Goal: Information Seeking & Learning: Learn about a topic

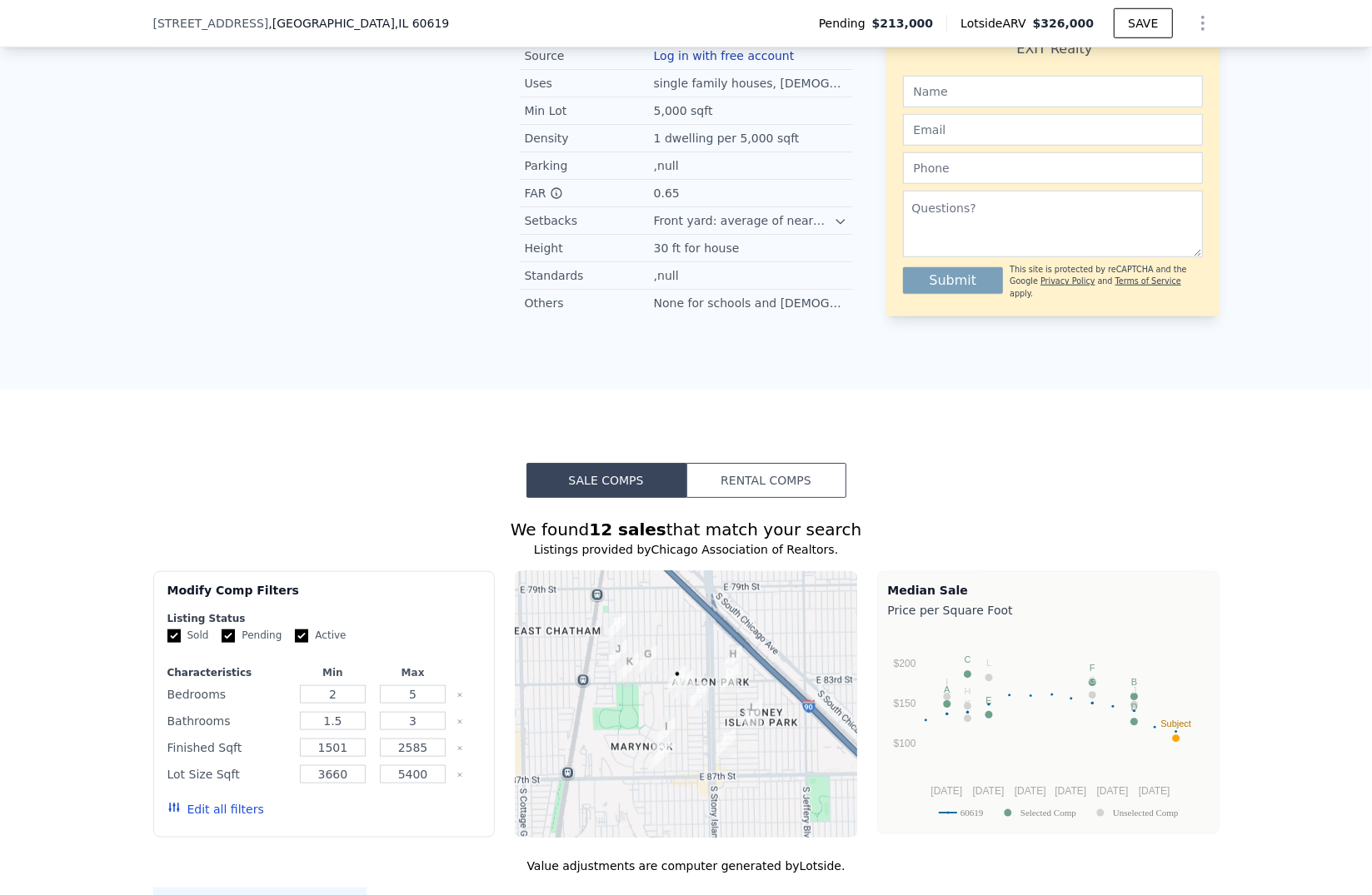
scroll to position [1281, 0]
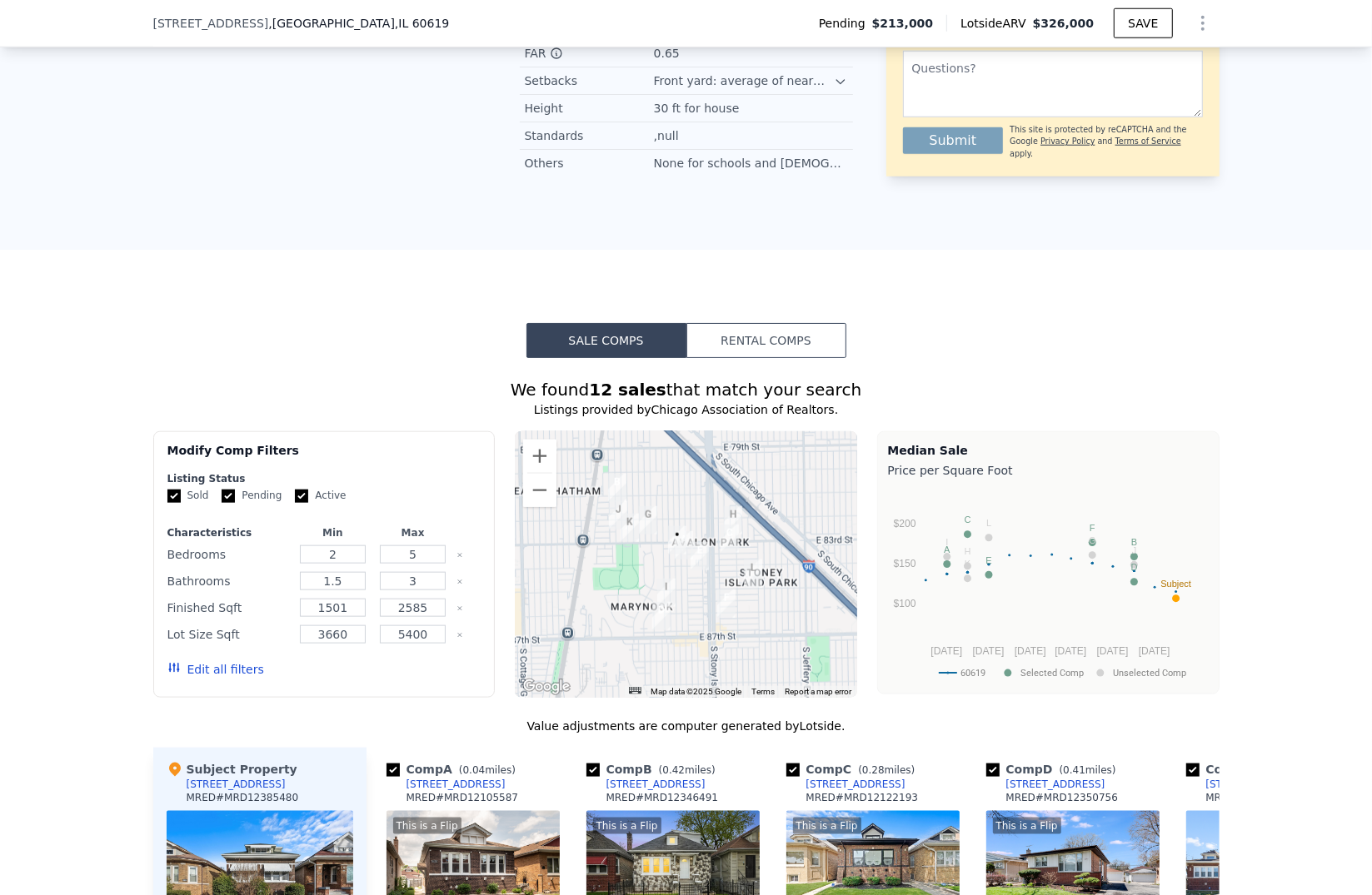
click at [213, 678] on button "Edit all filters" at bounding box center [216, 669] width 97 height 16
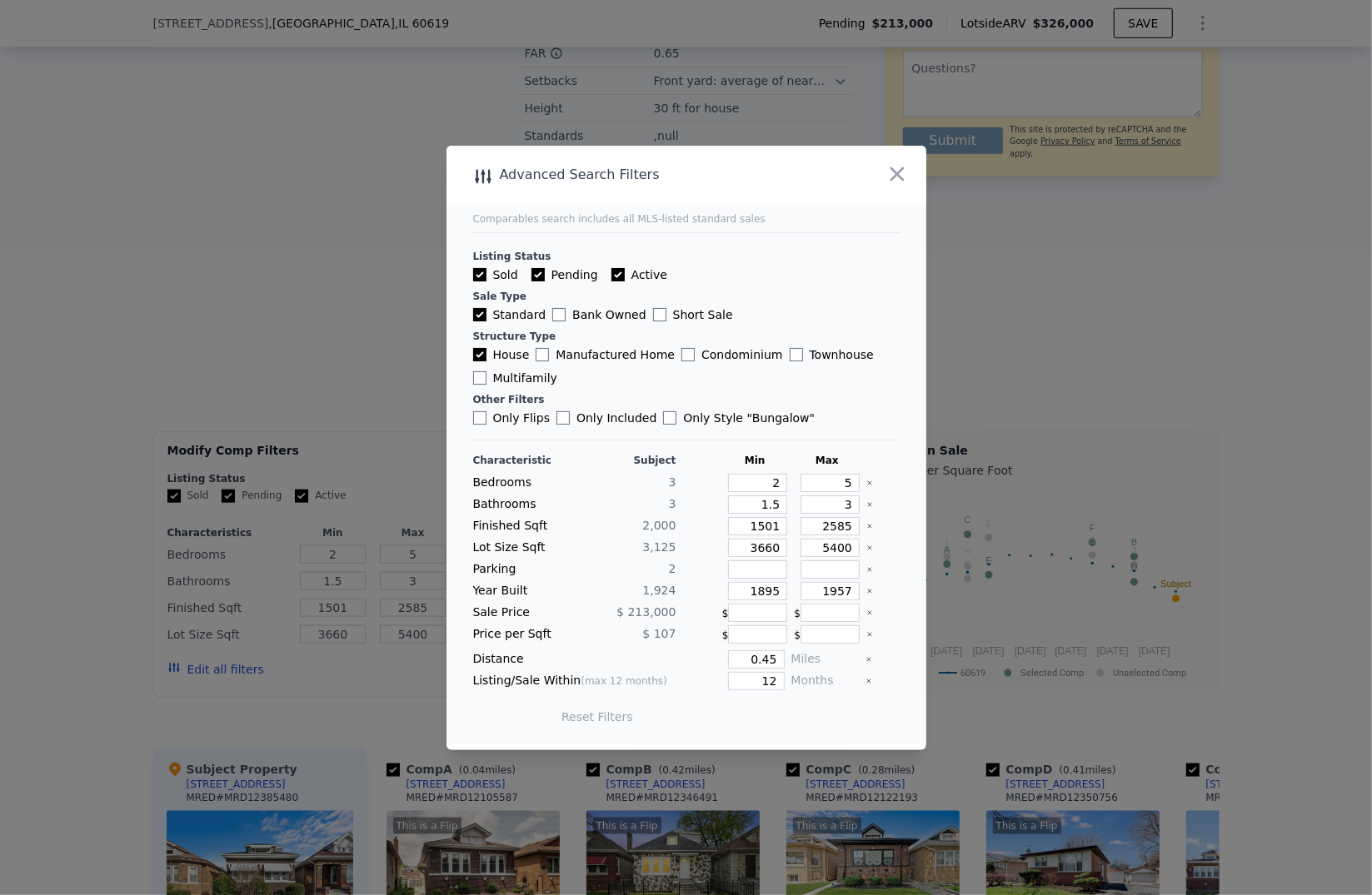
click at [623, 278] on label "Active" at bounding box center [639, 274] width 56 height 16
click at [623, 278] on input "Active" at bounding box center [617, 274] width 13 height 13
checkbox input "false"
click at [558, 281] on label "Pending" at bounding box center [564, 274] width 66 height 16
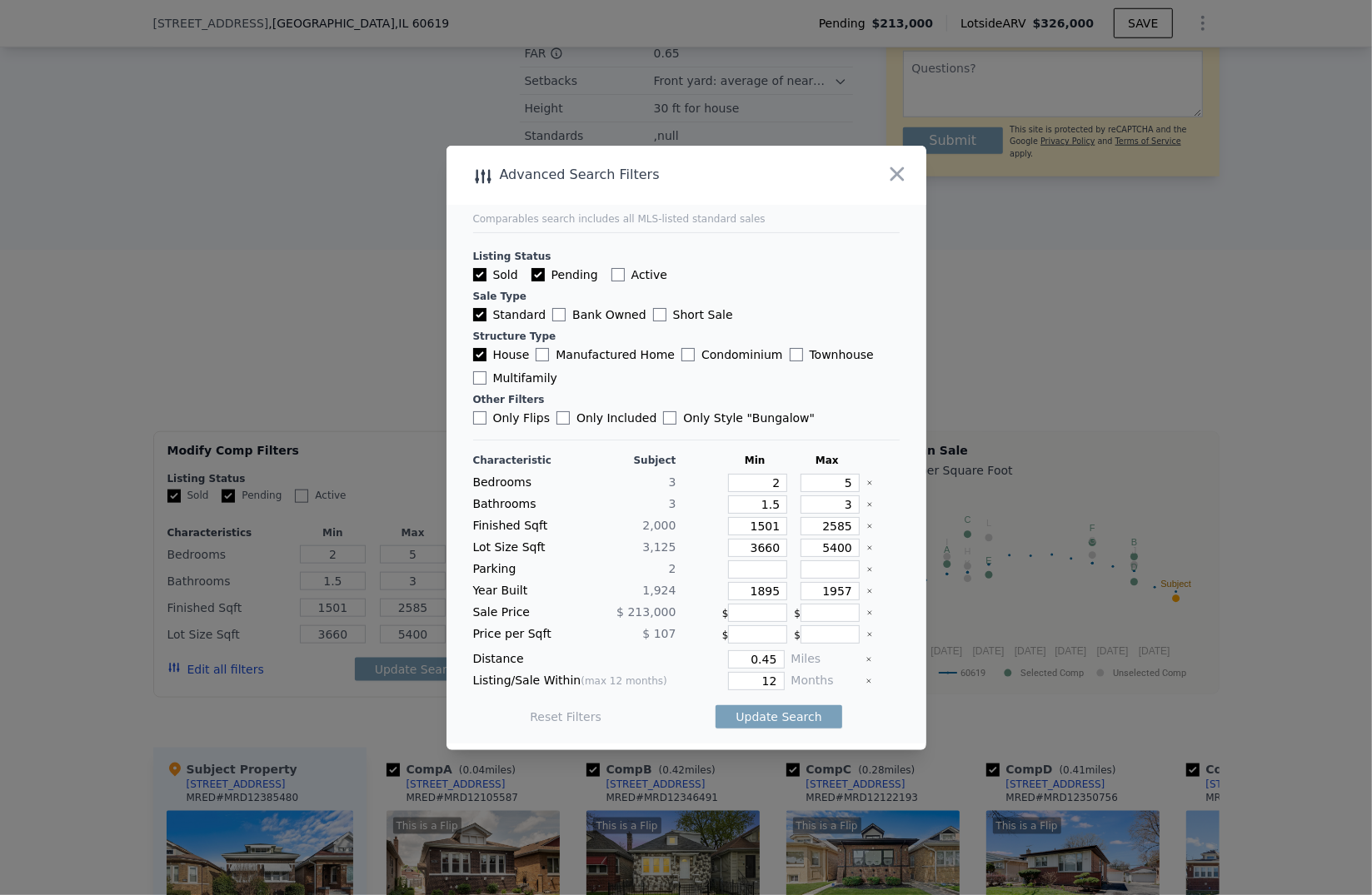
click at [545, 281] on input "Pending" at bounding box center [537, 274] width 13 height 13
checkbox input "false"
drag, startPoint x: 747, startPoint y: 484, endPoint x: 791, endPoint y: 481, distance: 44.1
click at [791, 481] on div "Bedrooms 3 2 5" at bounding box center [686, 483] width 427 height 18
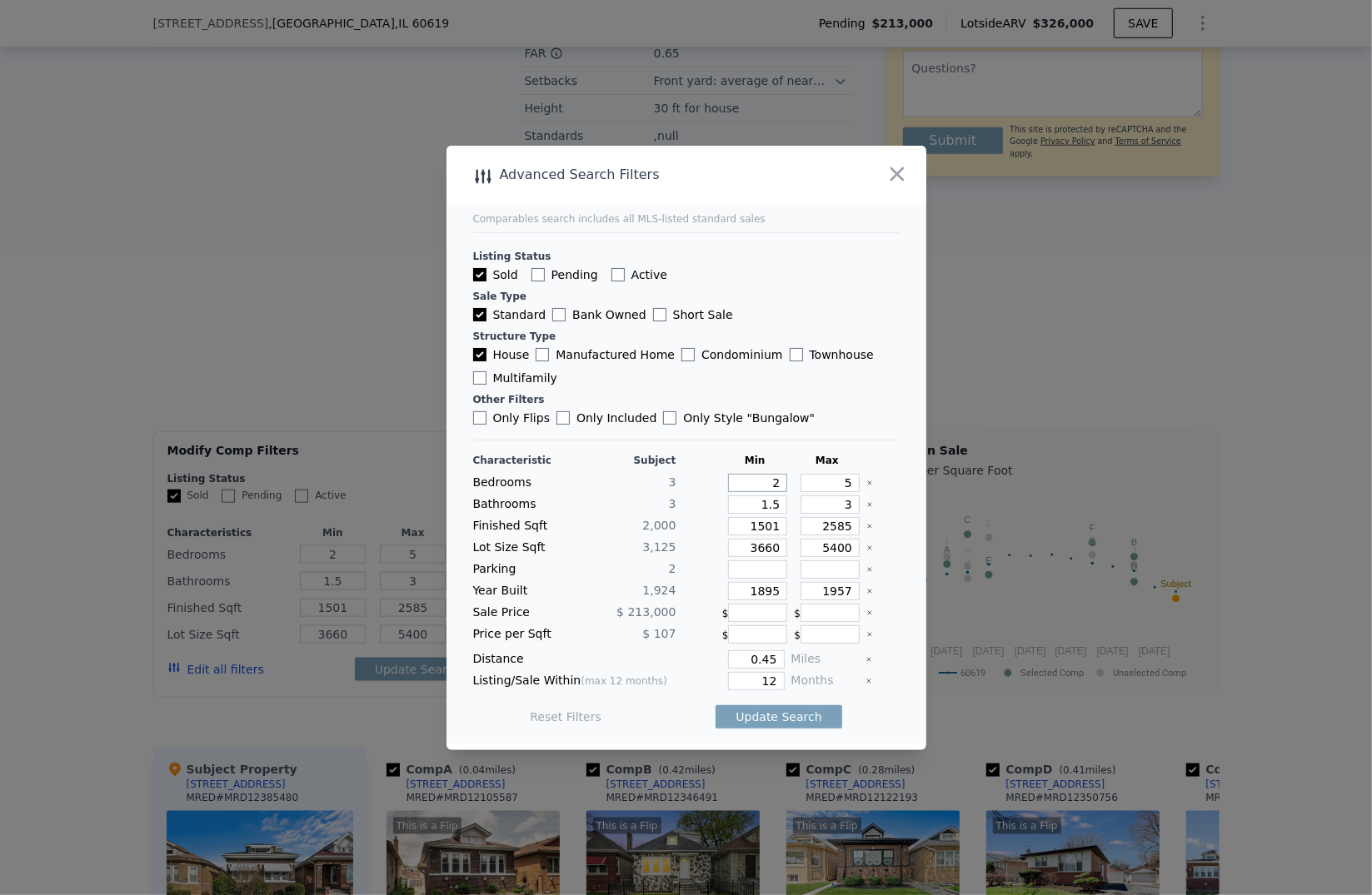
type input "3"
drag, startPoint x: 807, startPoint y: 480, endPoint x: 850, endPoint y: 480, distance: 43.0
click at [850, 480] on div "Bedrooms 3 3 5" at bounding box center [686, 483] width 427 height 18
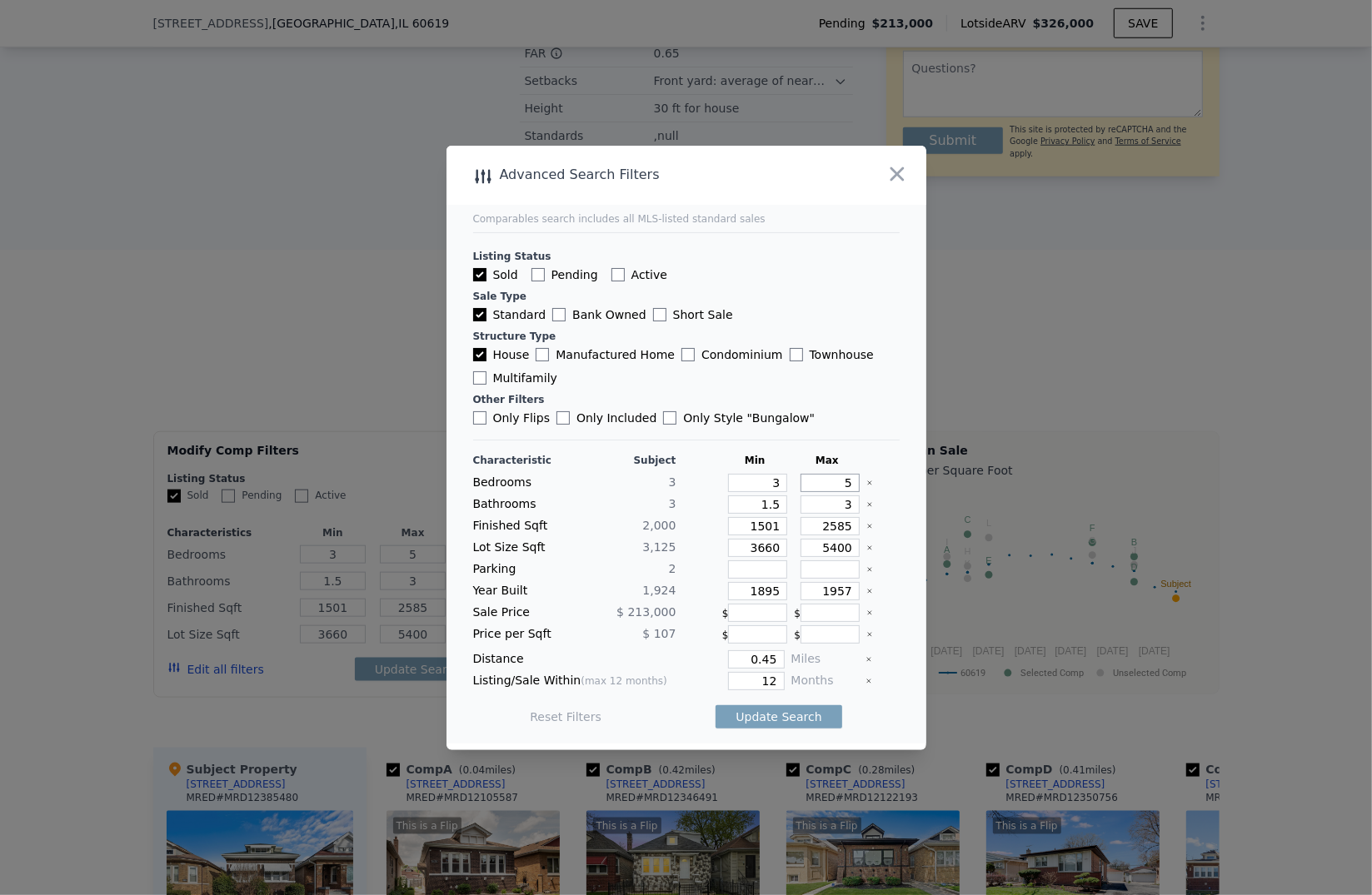
type input "4"
drag, startPoint x: 742, startPoint y: 501, endPoint x: 774, endPoint y: 509, distance: 33.0
click at [774, 509] on input "1.5" at bounding box center [757, 504] width 60 height 18
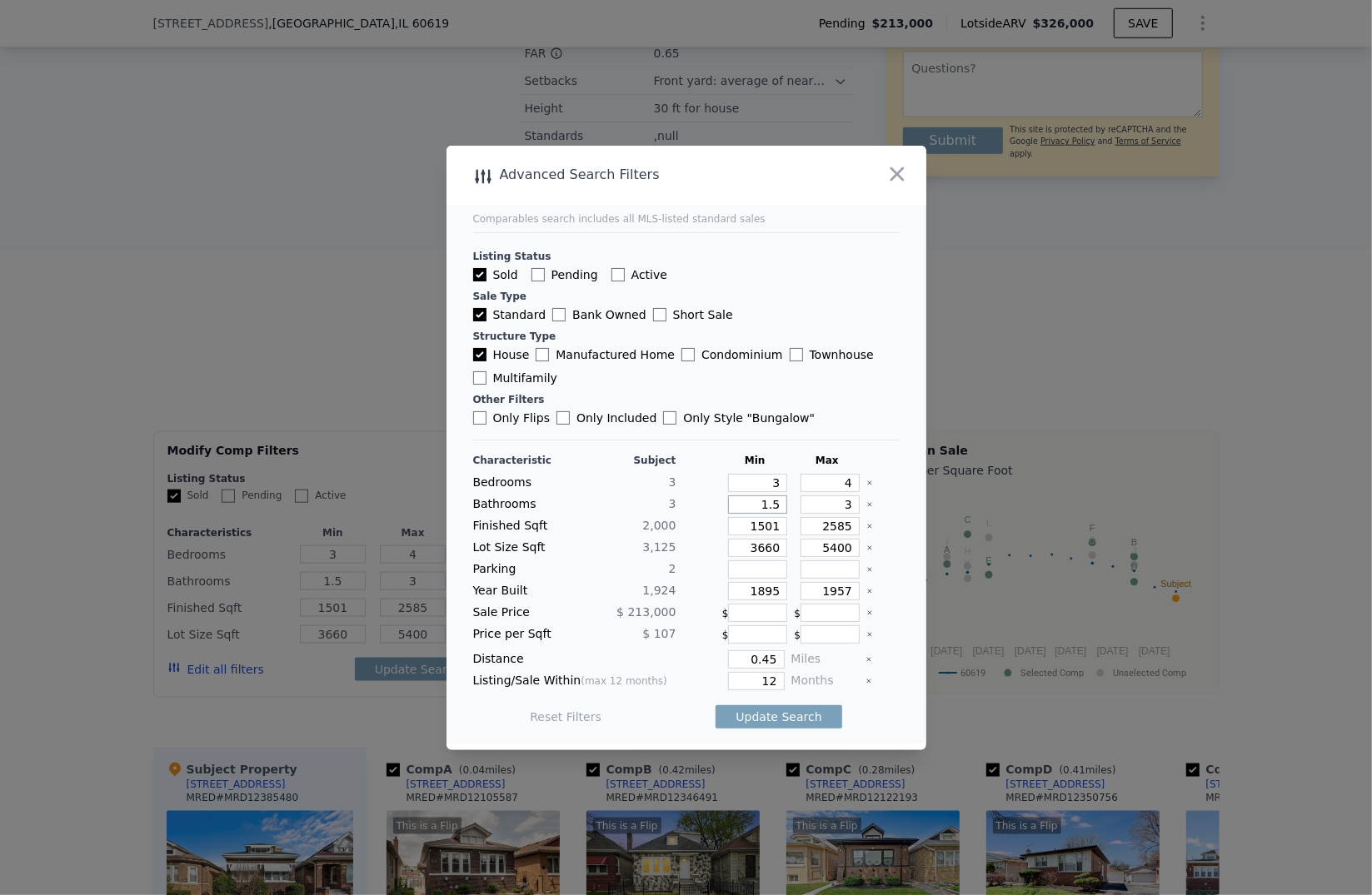
type input "2"
type input "2.5"
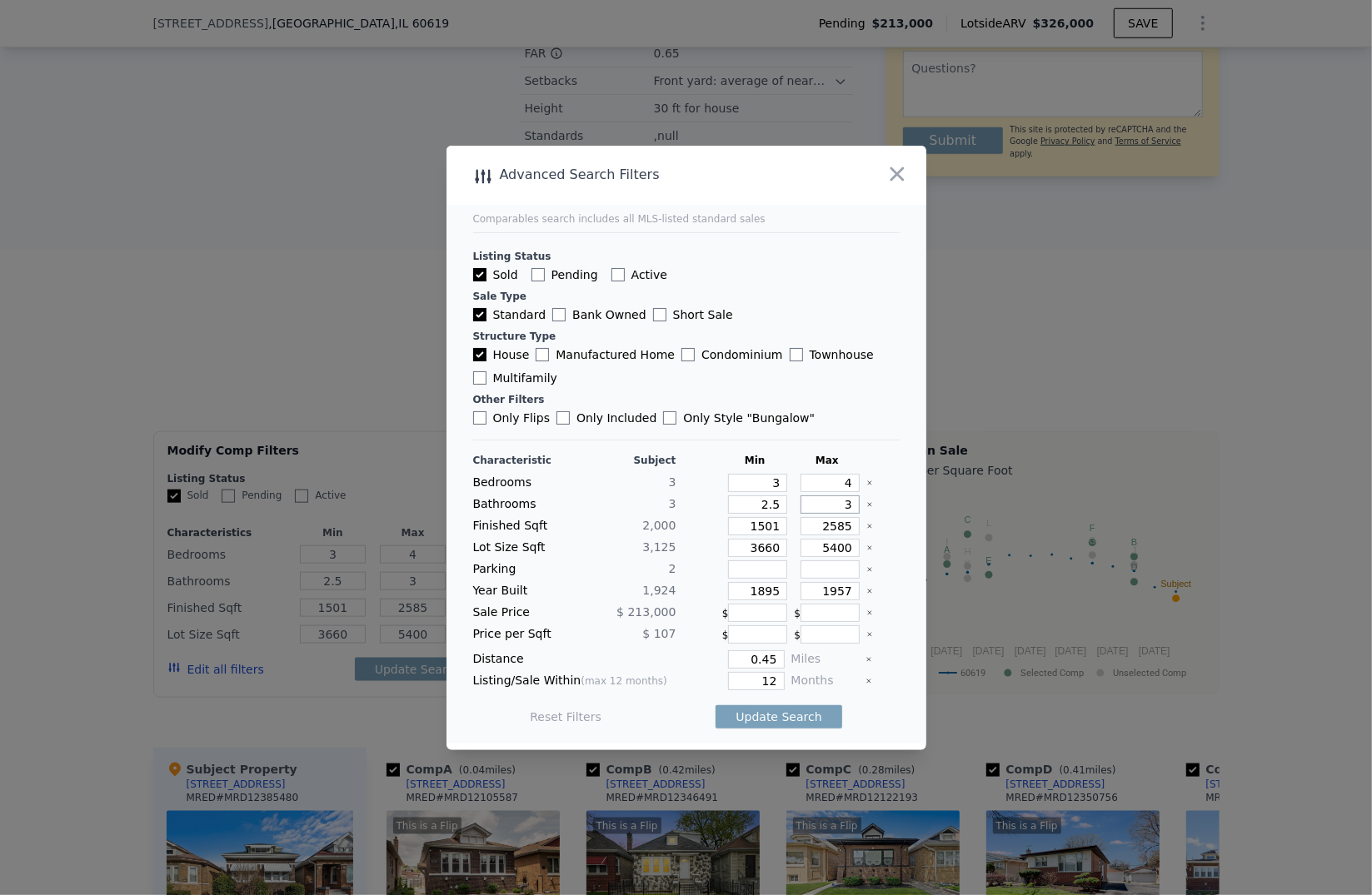
click at [846, 504] on input "3" at bounding box center [830, 504] width 60 height 18
click at [867, 545] on icon "Clear" at bounding box center [870, 548] width 7 height 7
drag, startPoint x: 757, startPoint y: 661, endPoint x: 785, endPoint y: 667, distance: 28.6
click at [780, 665] on div "Distance 0.45 Miles" at bounding box center [686, 659] width 427 height 18
type input "0.5"
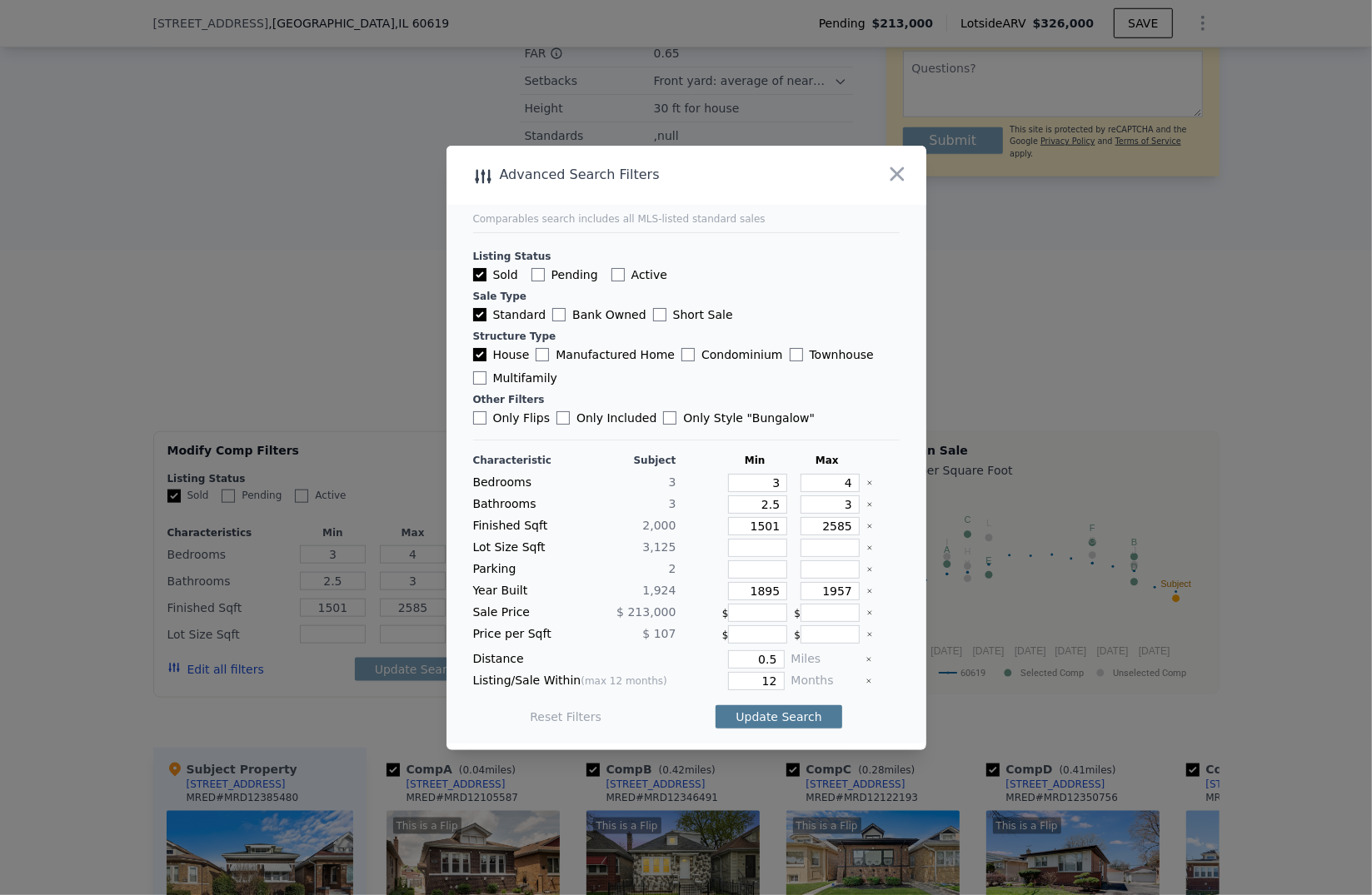
click at [793, 714] on button "Update Search" at bounding box center [779, 717] width 126 height 23
checkbox input "false"
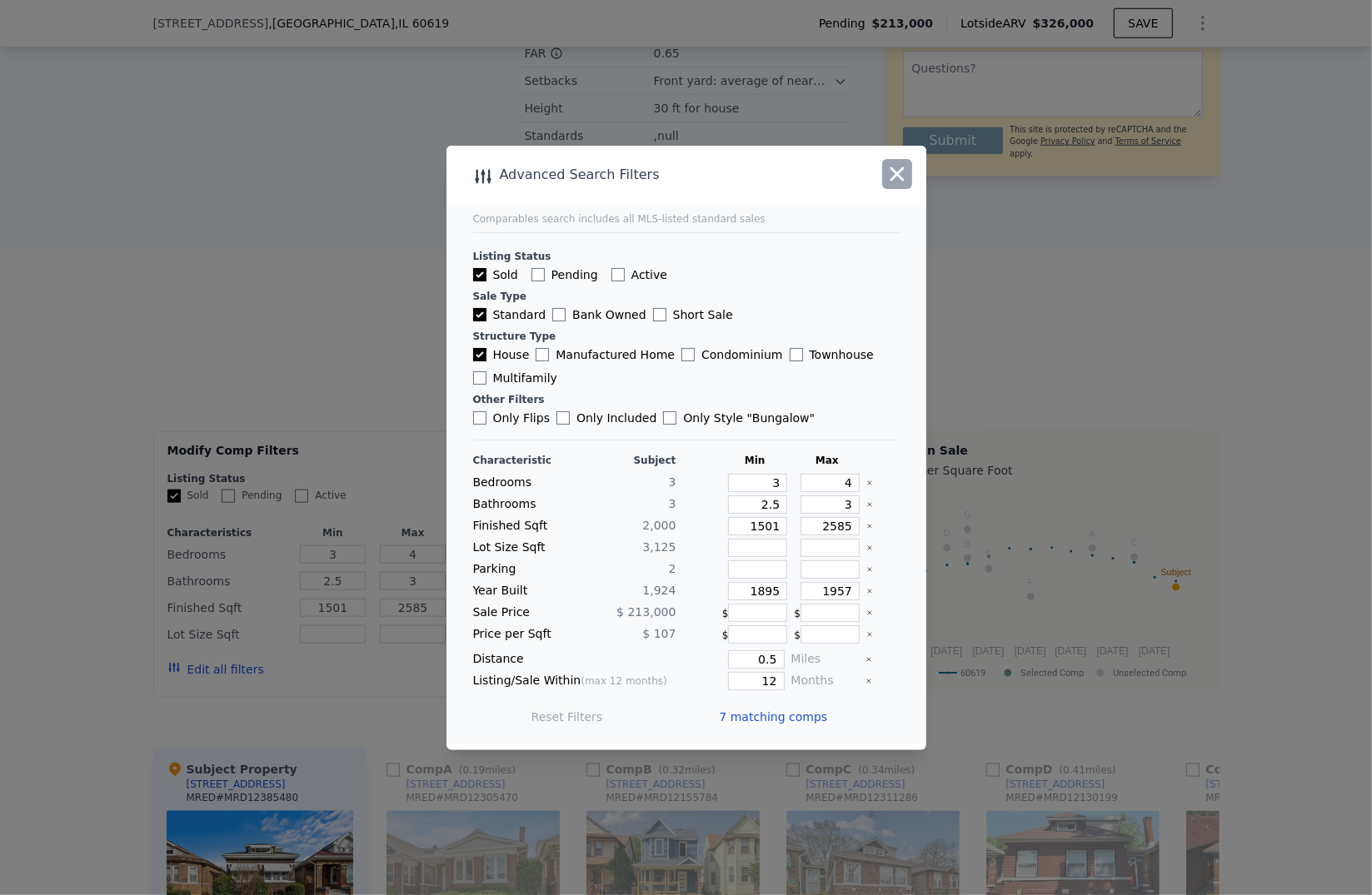
click at [899, 169] on icon "button" at bounding box center [897, 173] width 23 height 23
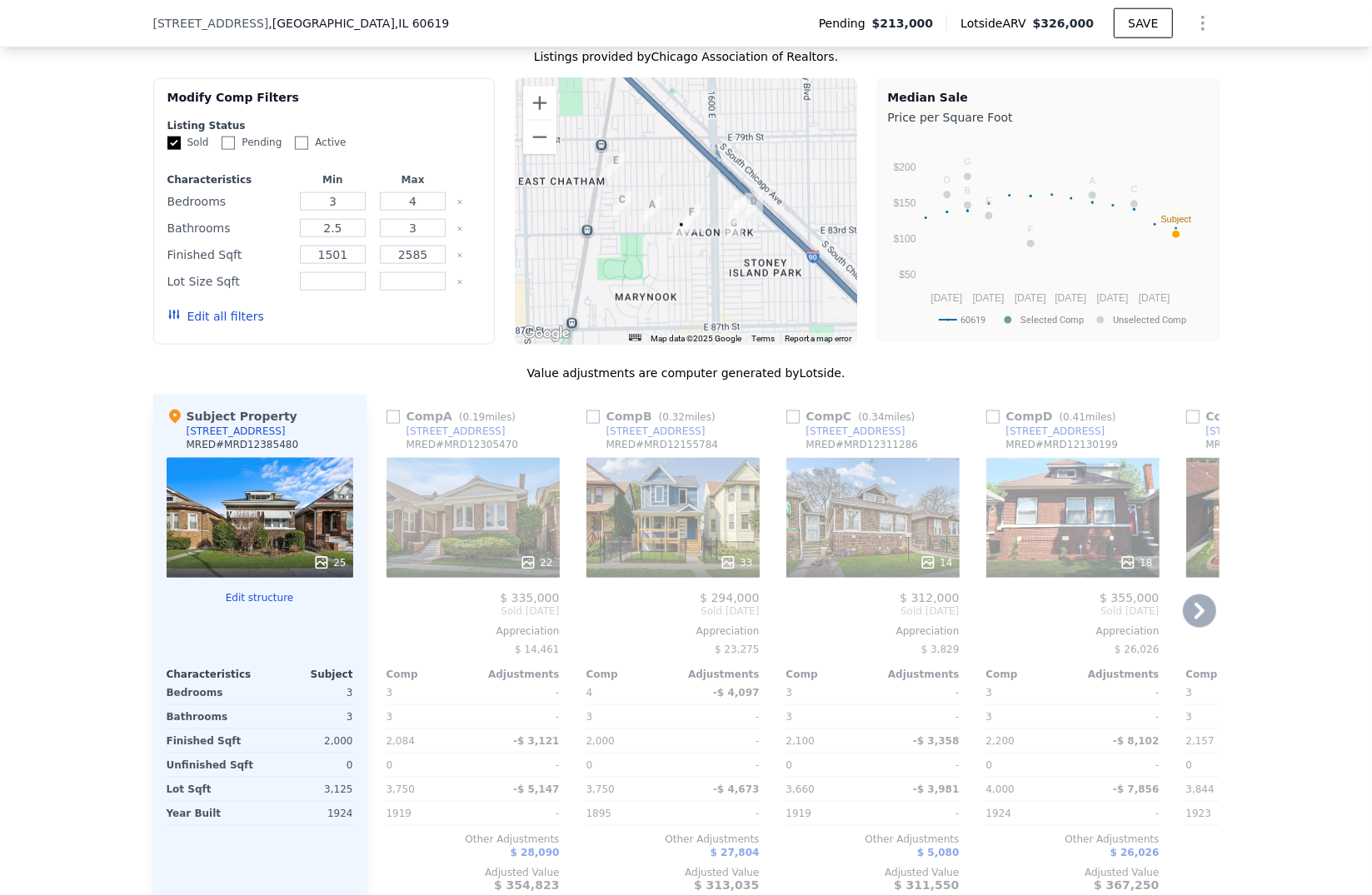
scroll to position [1659, 0]
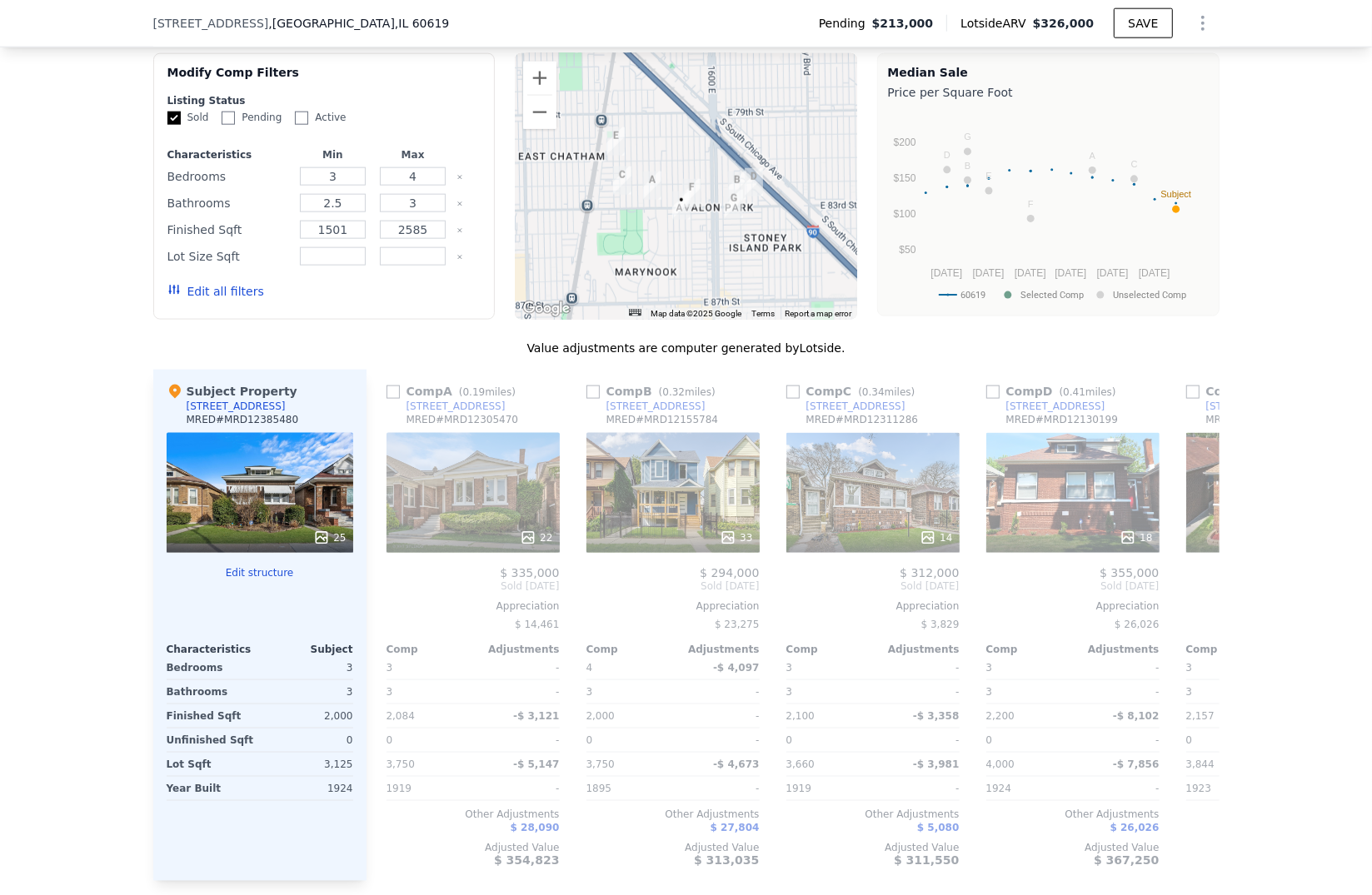
click at [252, 516] on div "25" at bounding box center [260, 492] width 186 height 120
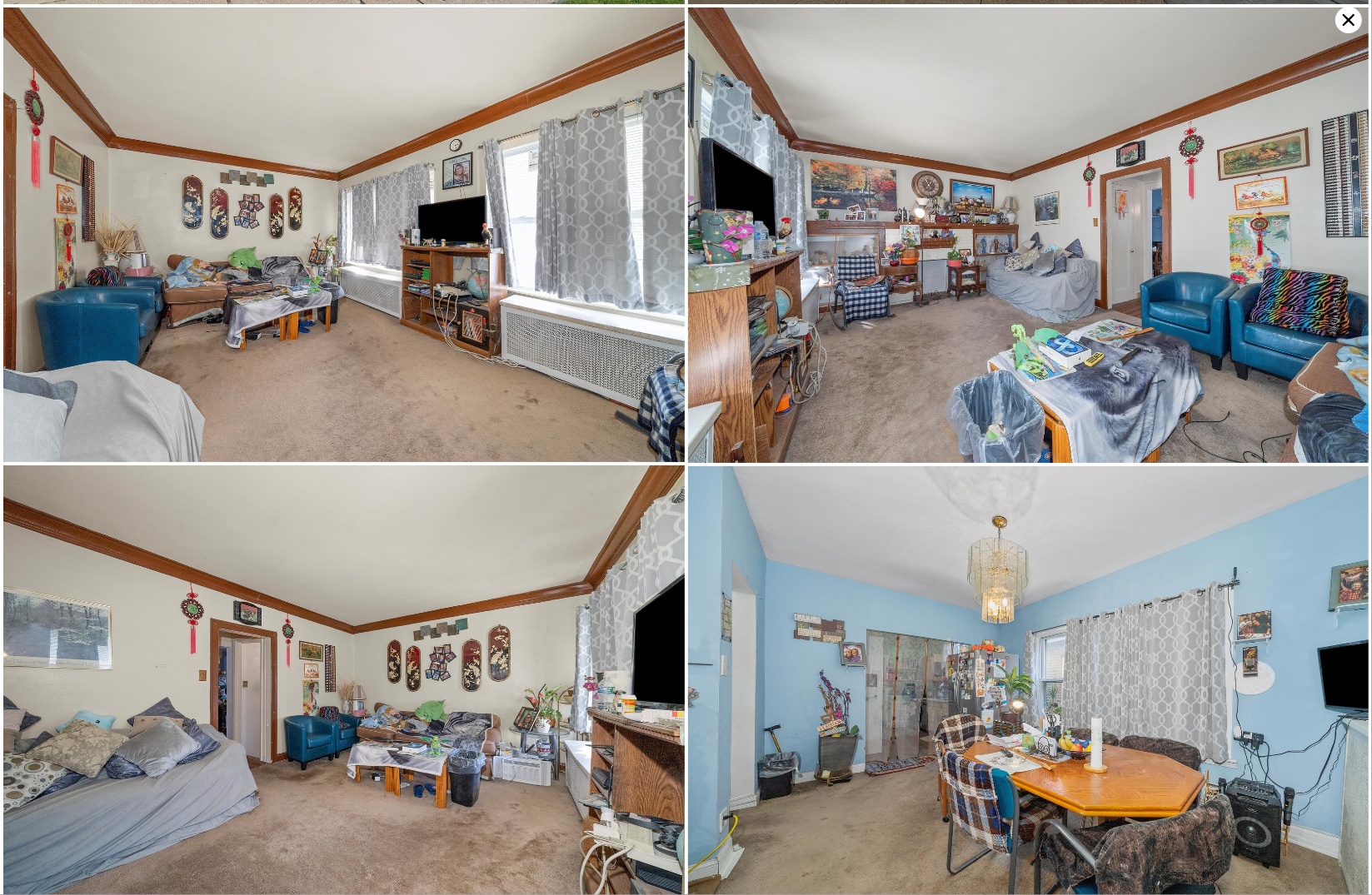
scroll to position [908, 0]
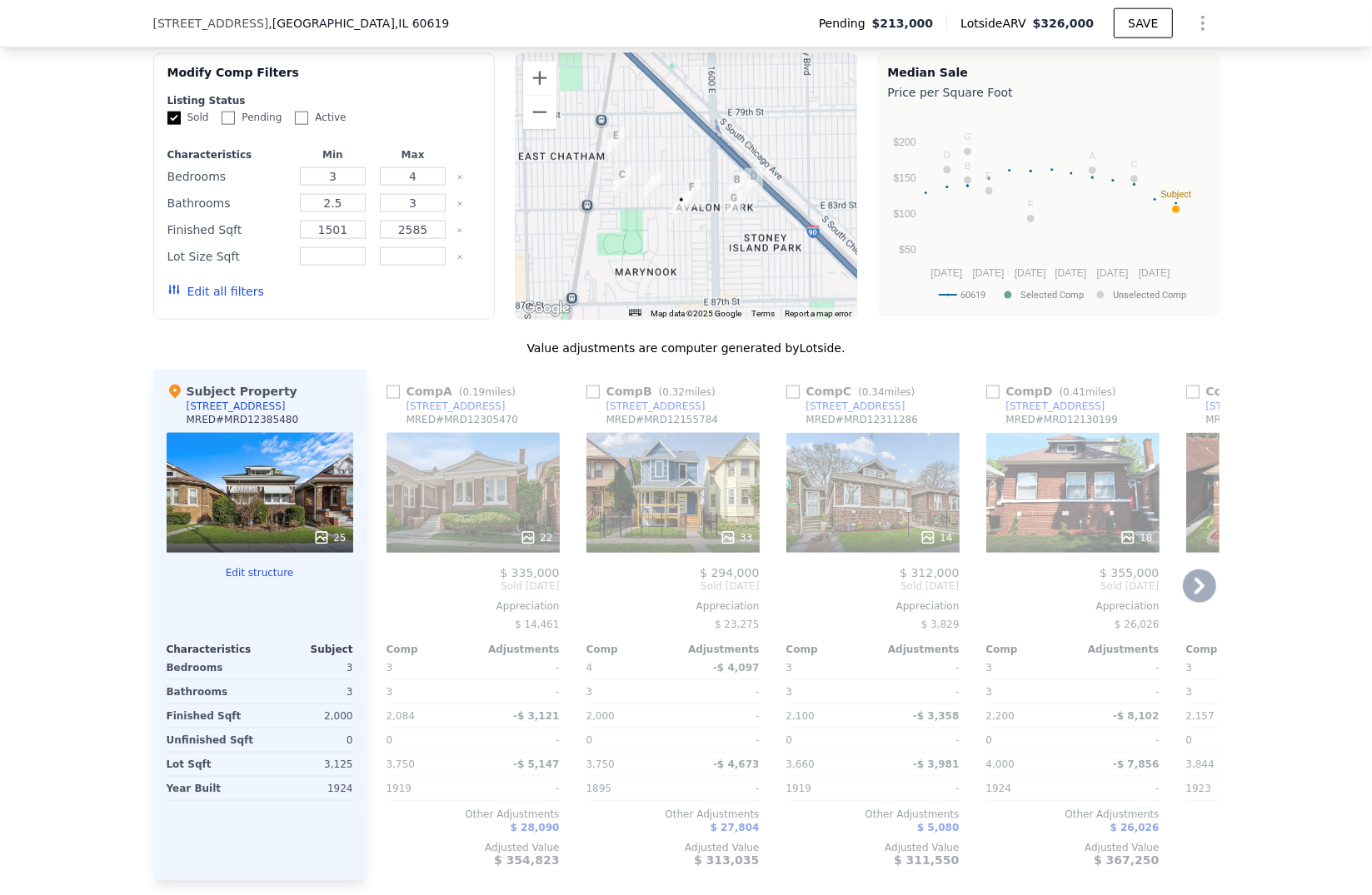
click at [542, 502] on div "22" at bounding box center [473, 492] width 173 height 120
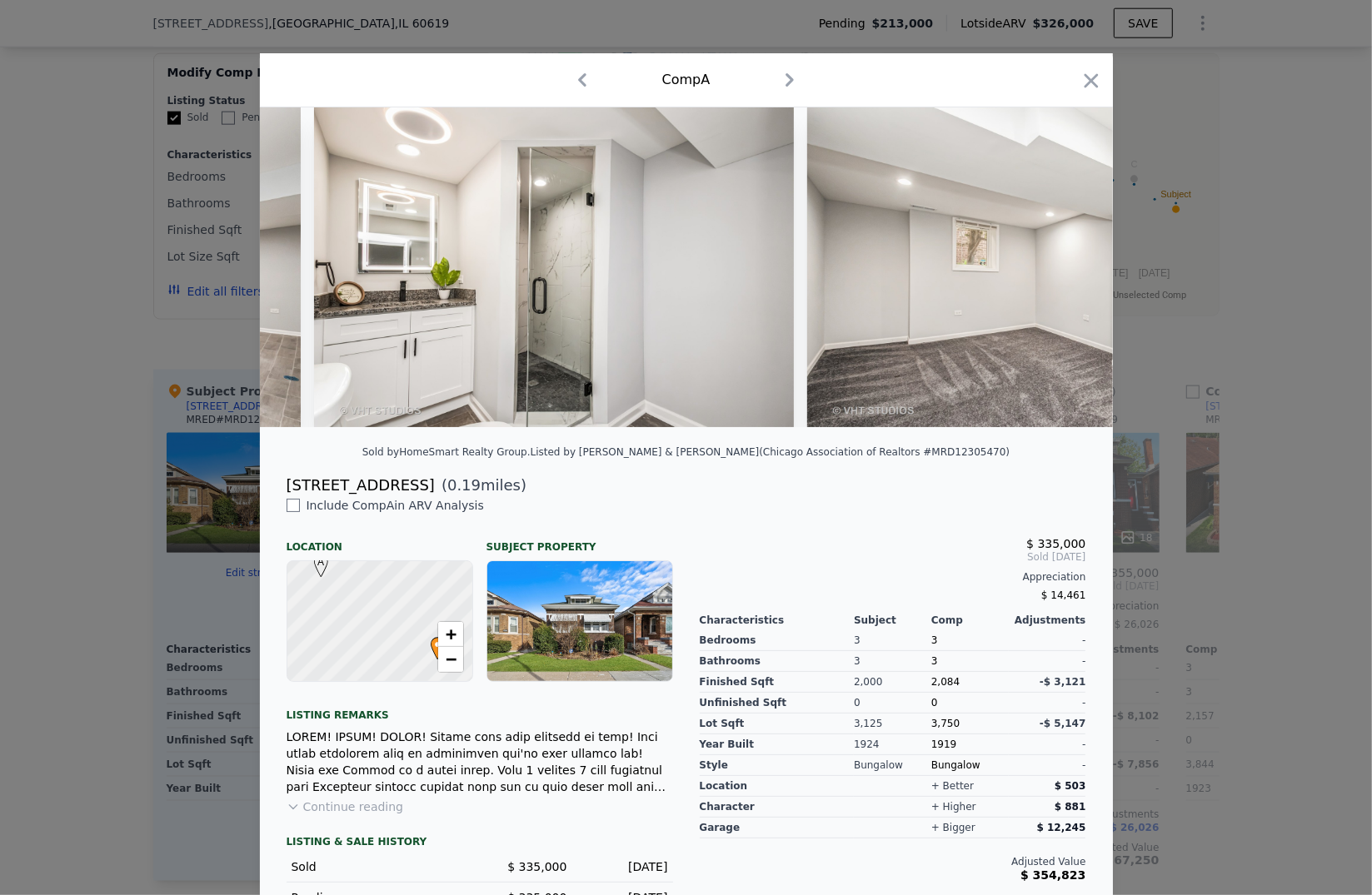
scroll to position [0, 7855]
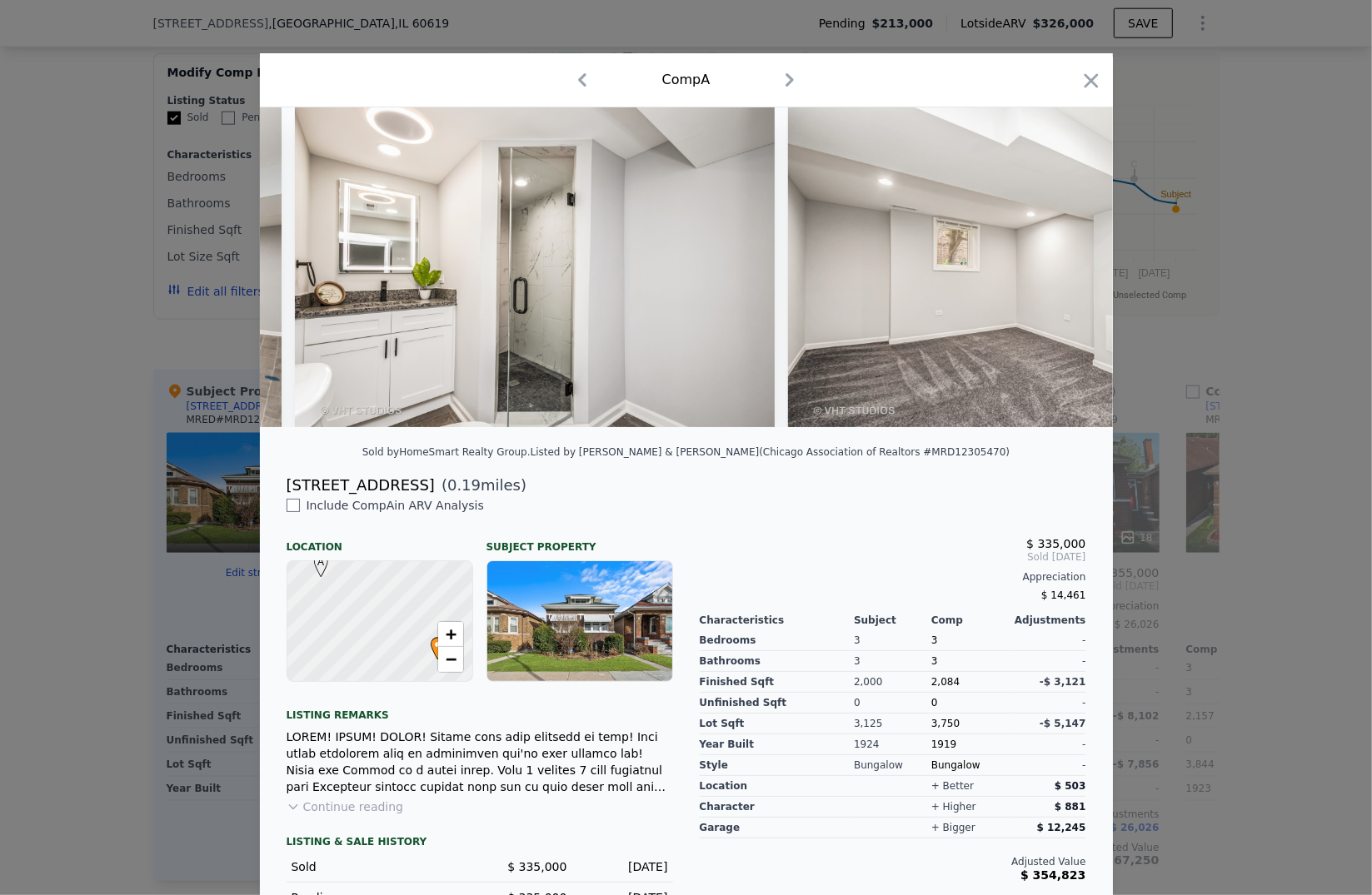
click at [1318, 330] on div at bounding box center [686, 448] width 1372 height 895
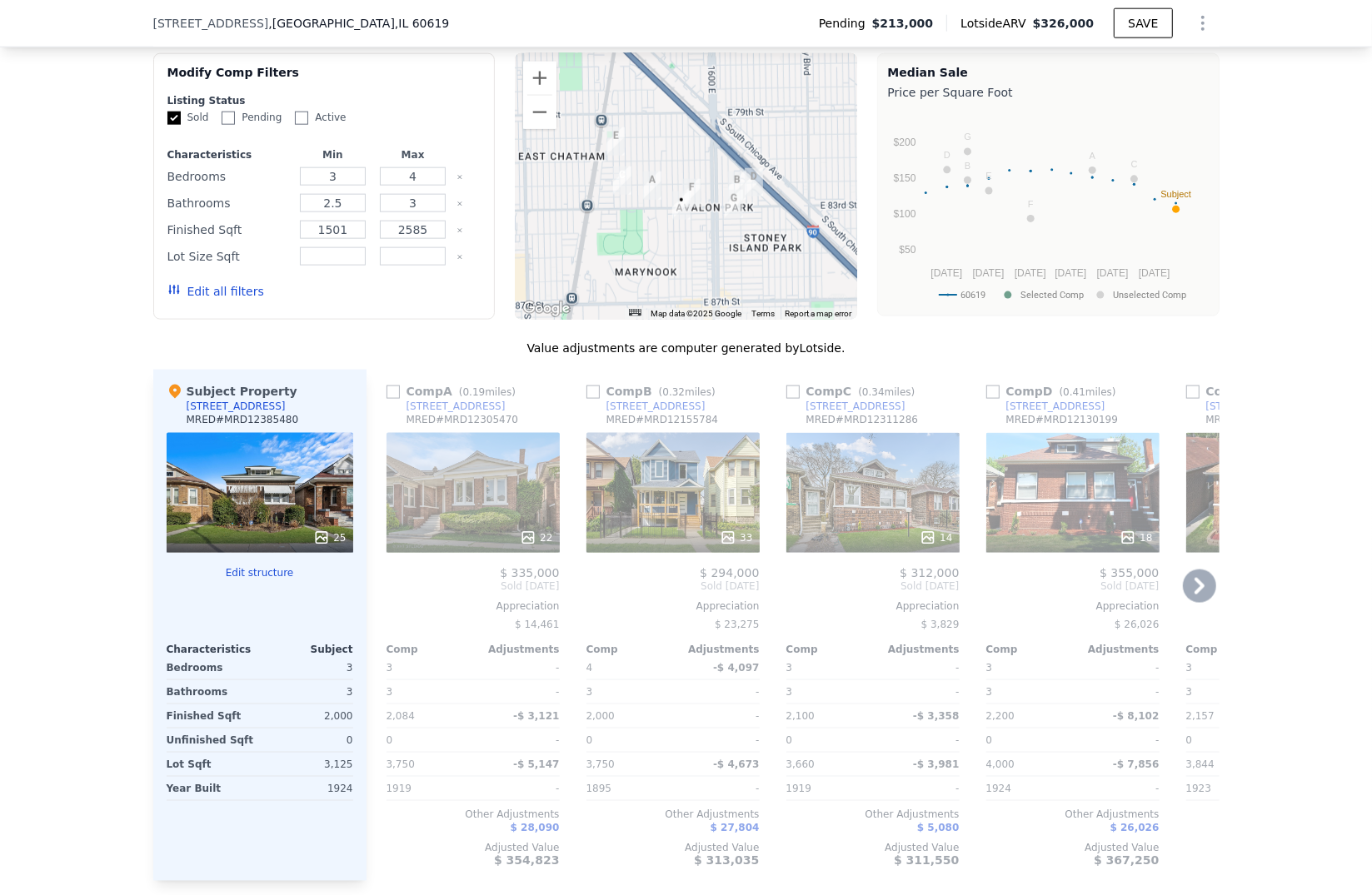
click at [849, 507] on div "14" at bounding box center [873, 492] width 173 height 120
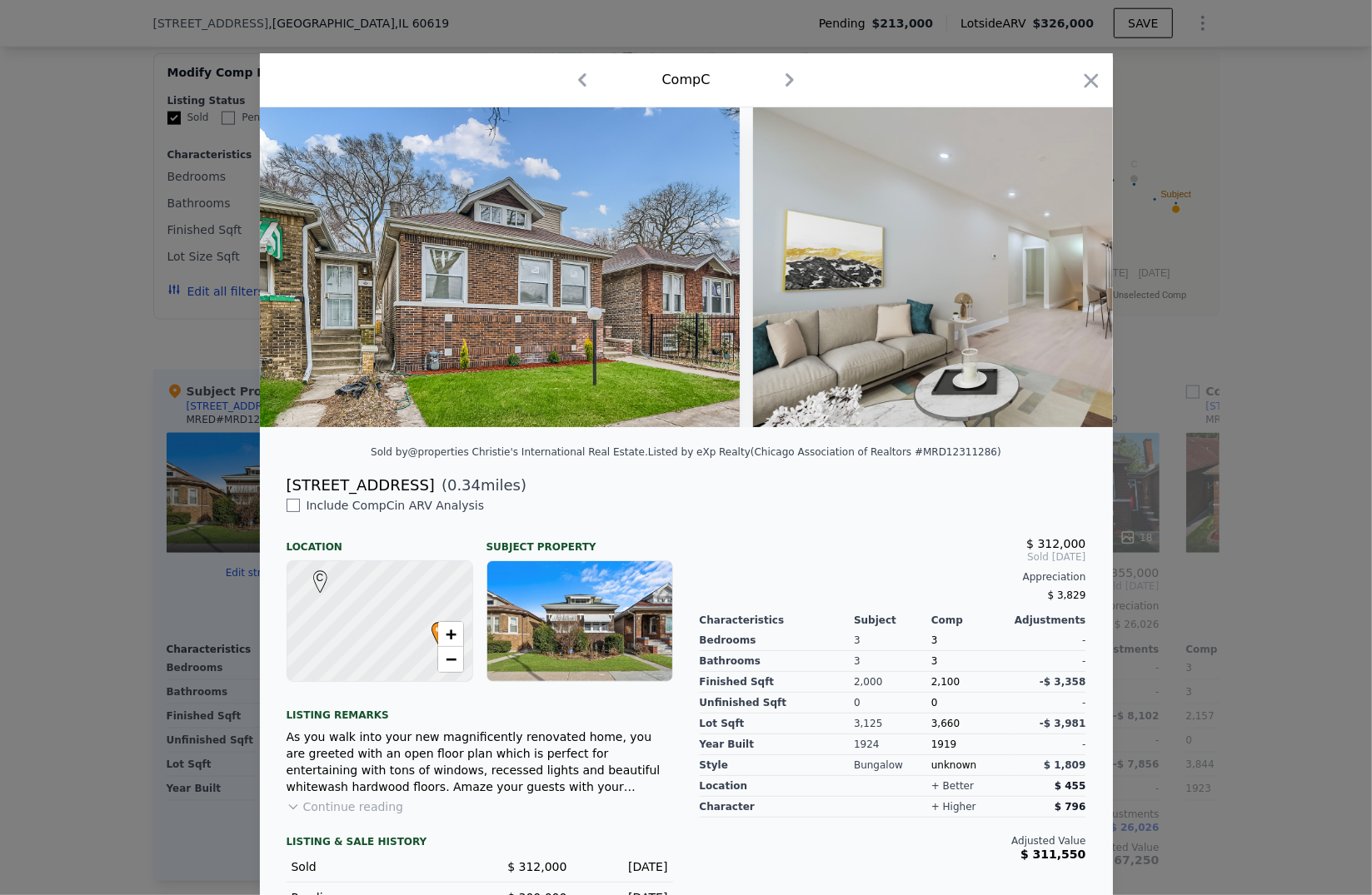
click at [500, 441] on div at bounding box center [686, 274] width 853 height 333
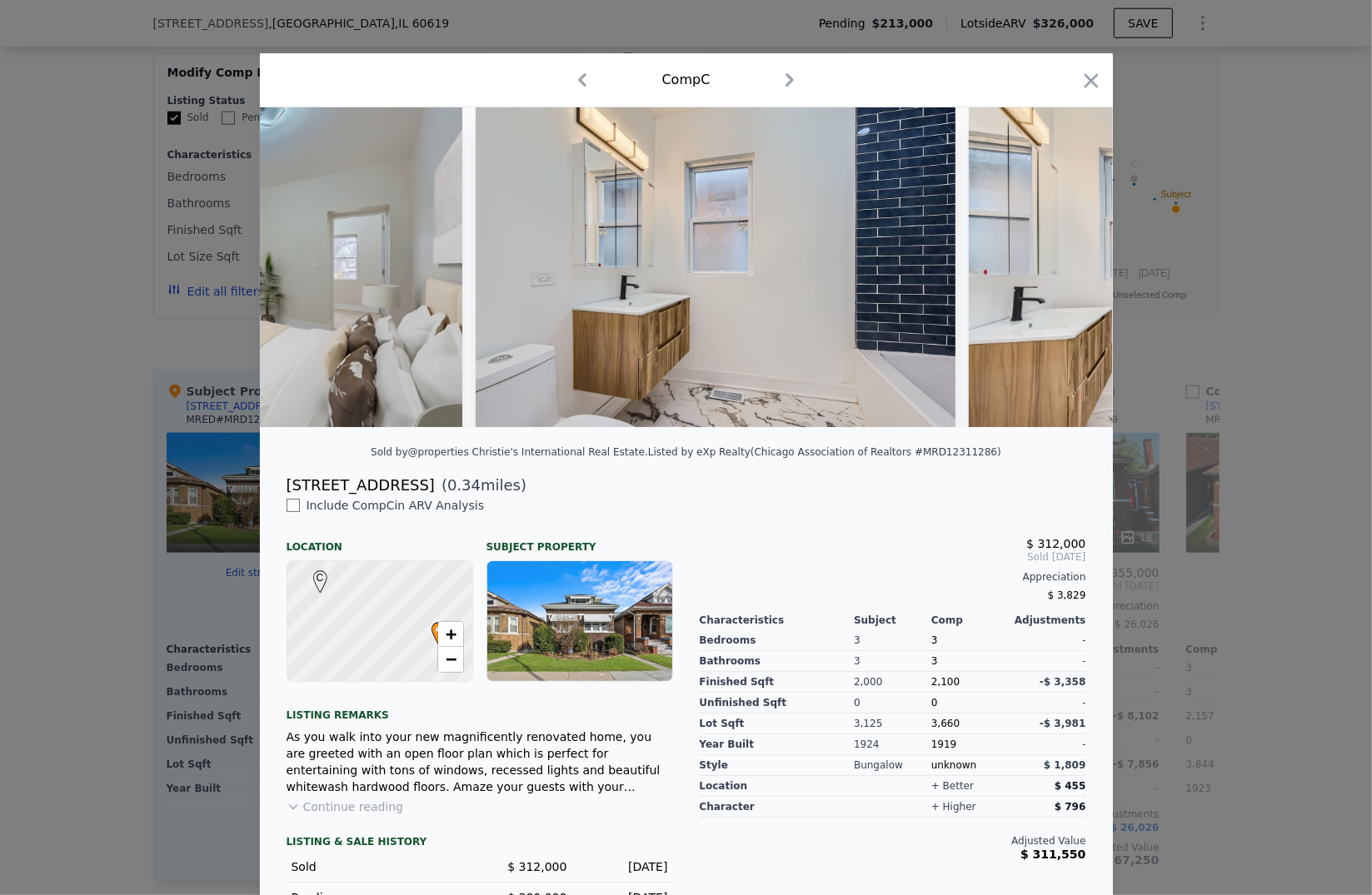
scroll to position [0, 3709]
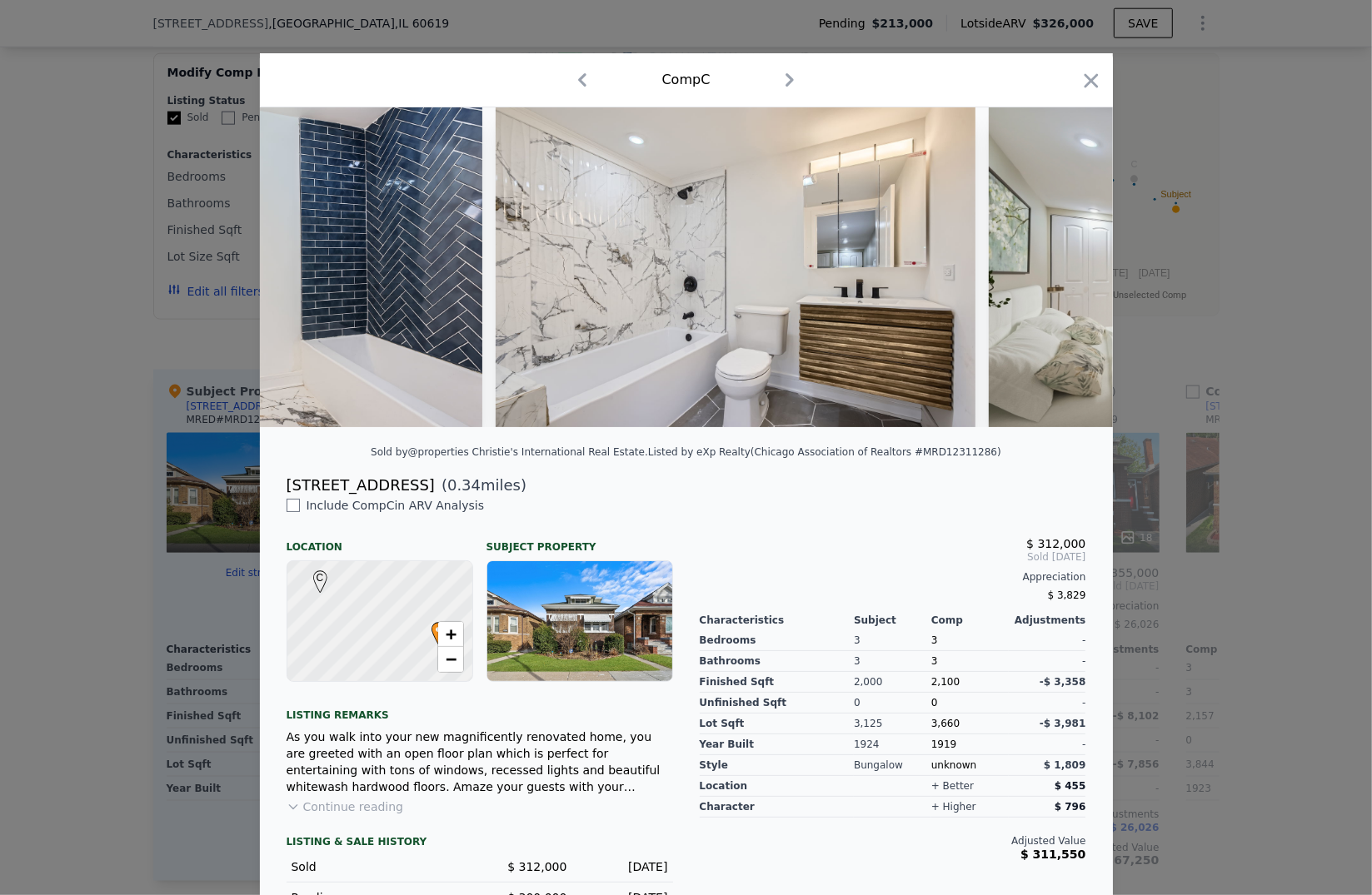
click at [1280, 478] on div at bounding box center [686, 448] width 1372 height 895
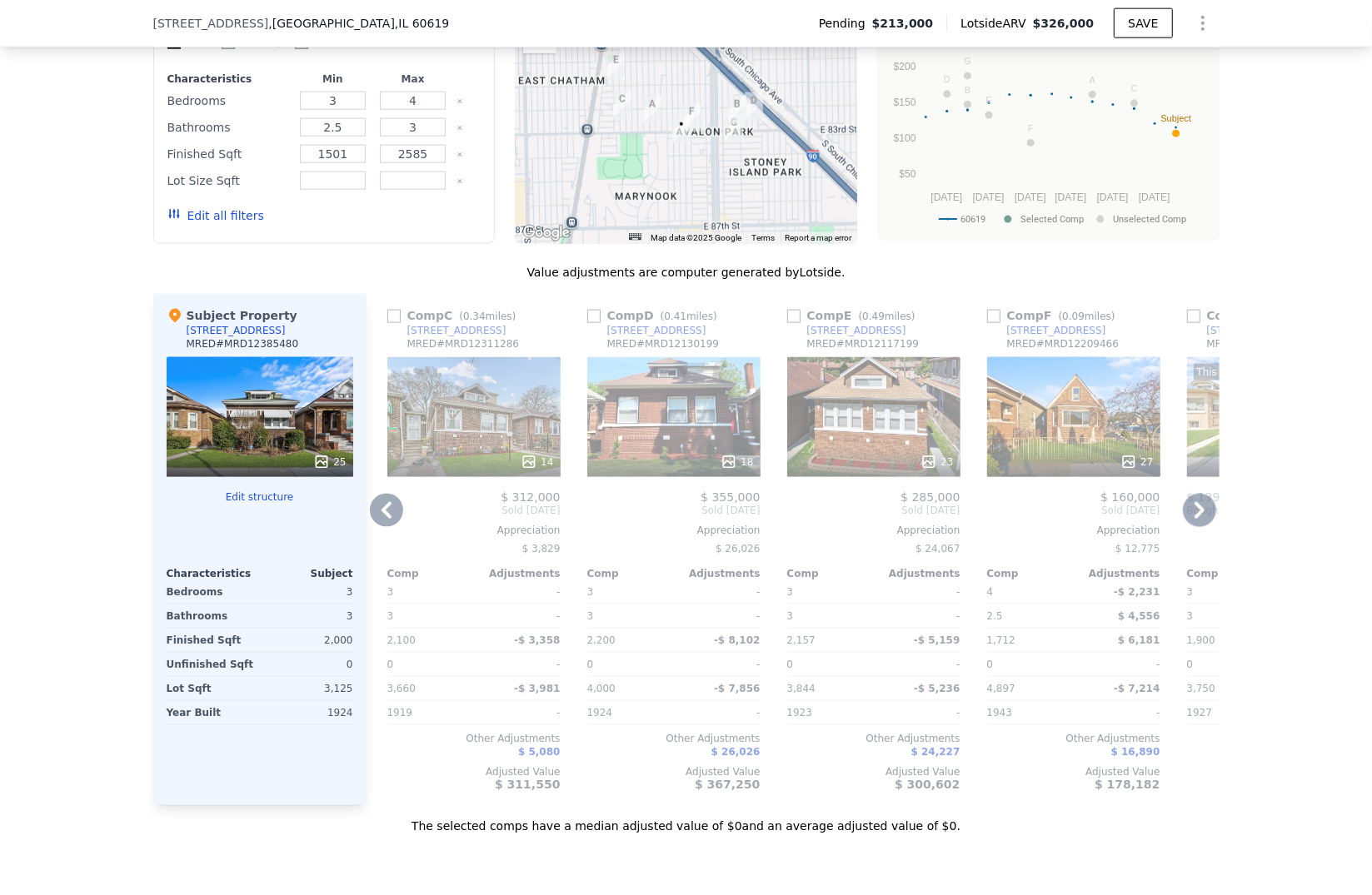
scroll to position [0, 459]
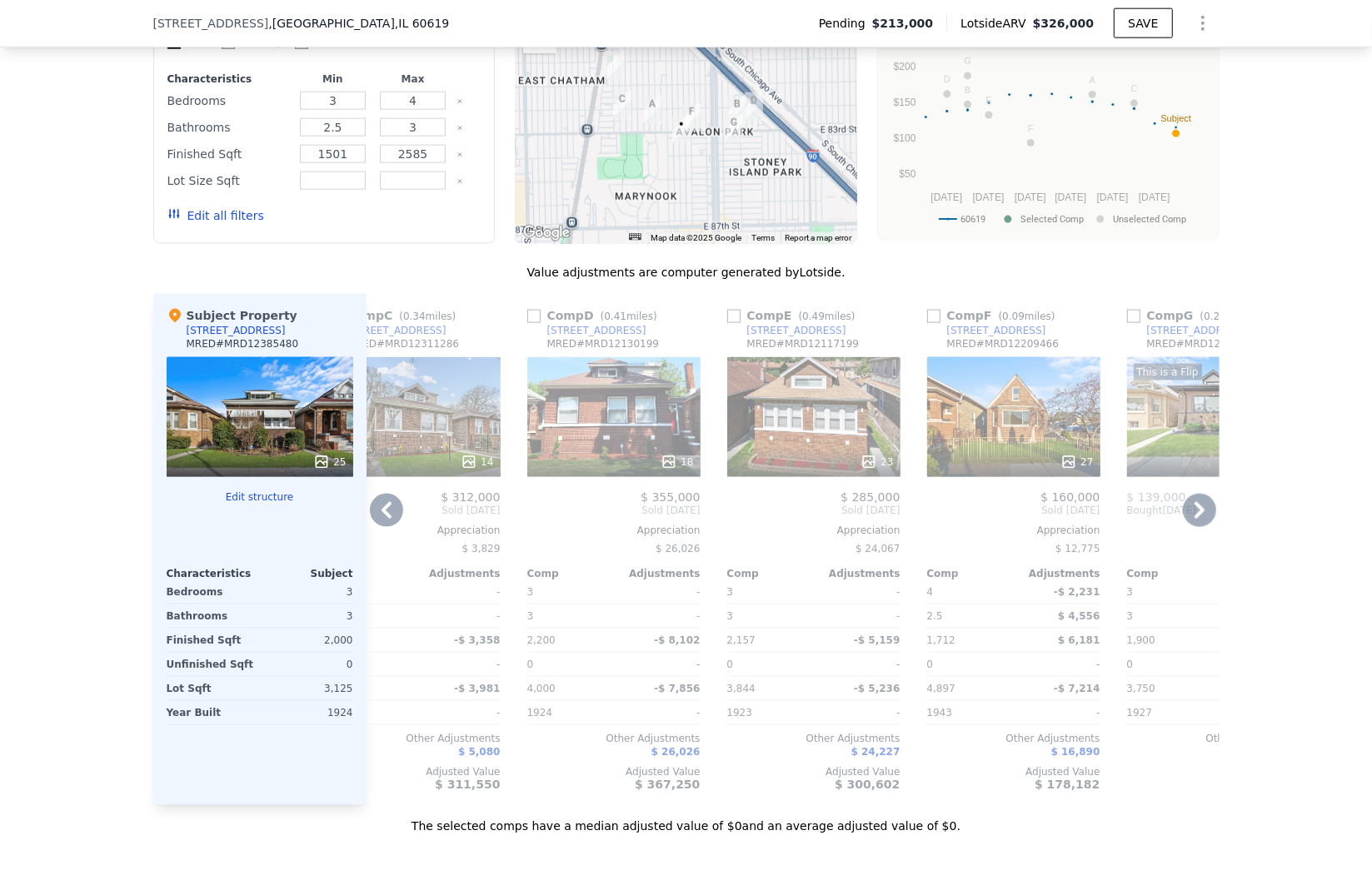
click at [757, 407] on div "23" at bounding box center [813, 416] width 173 height 120
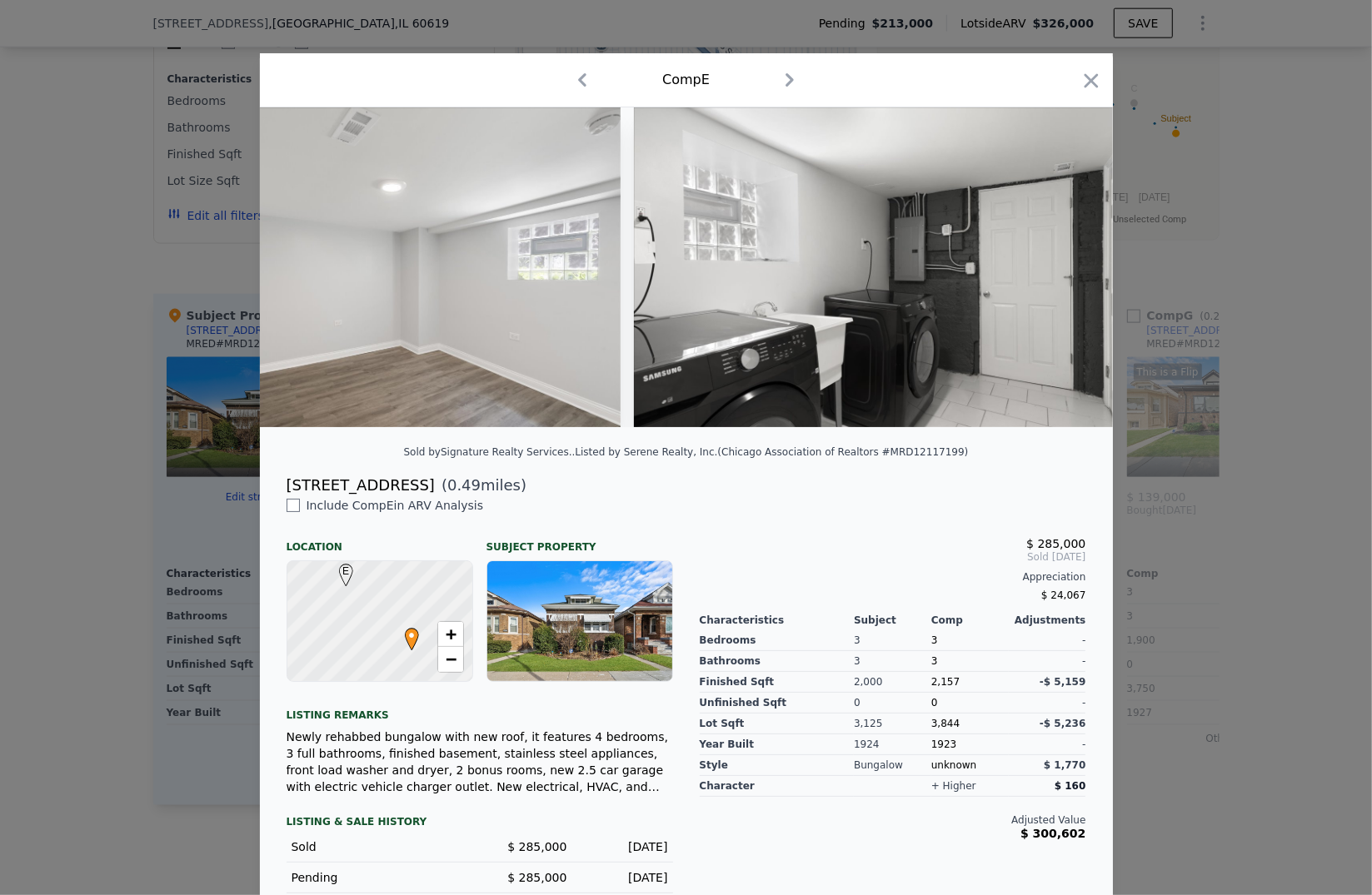
scroll to position [0, 8484]
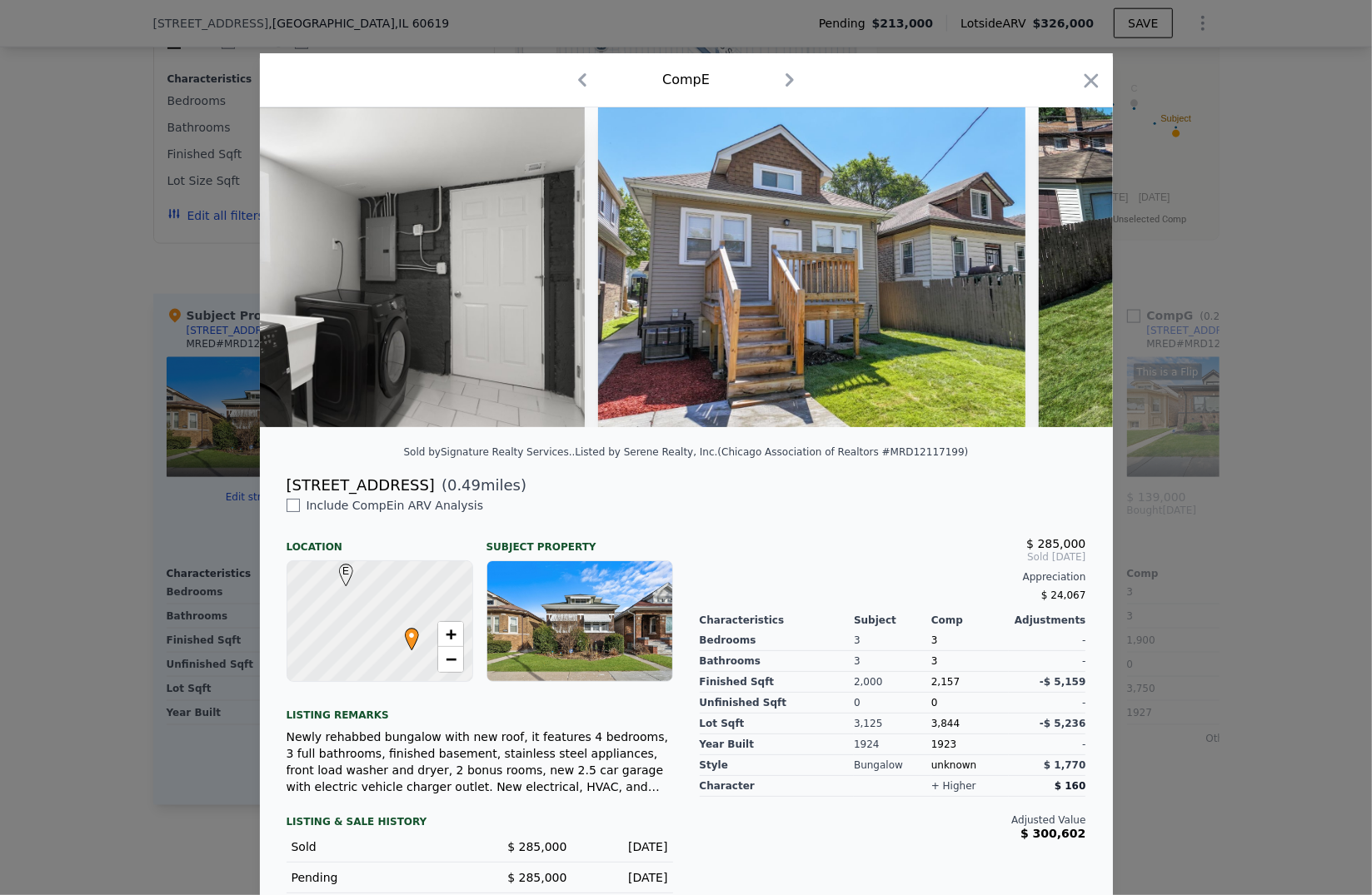
click at [1284, 624] on div at bounding box center [686, 448] width 1372 height 895
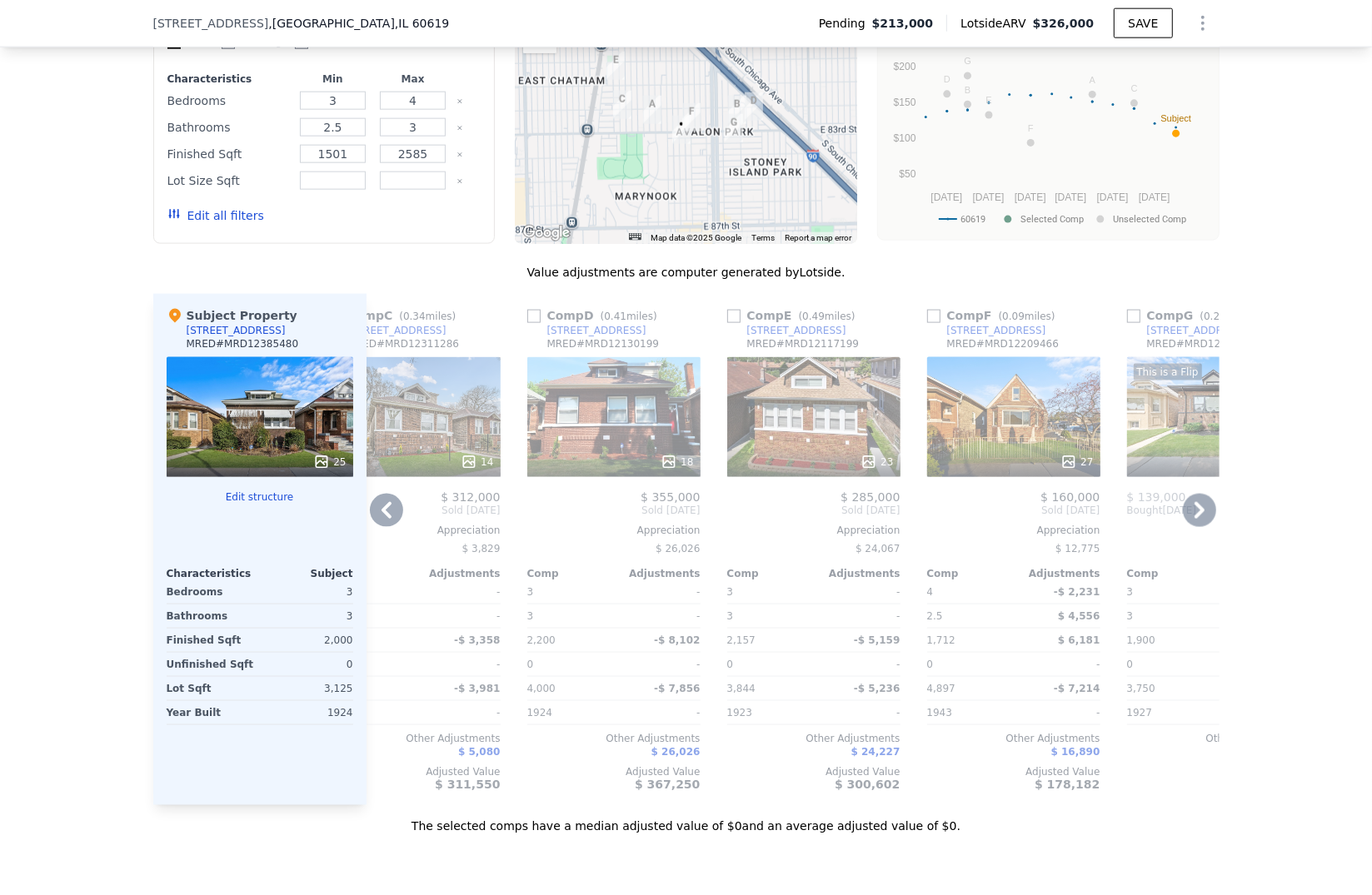
scroll to position [0, 586]
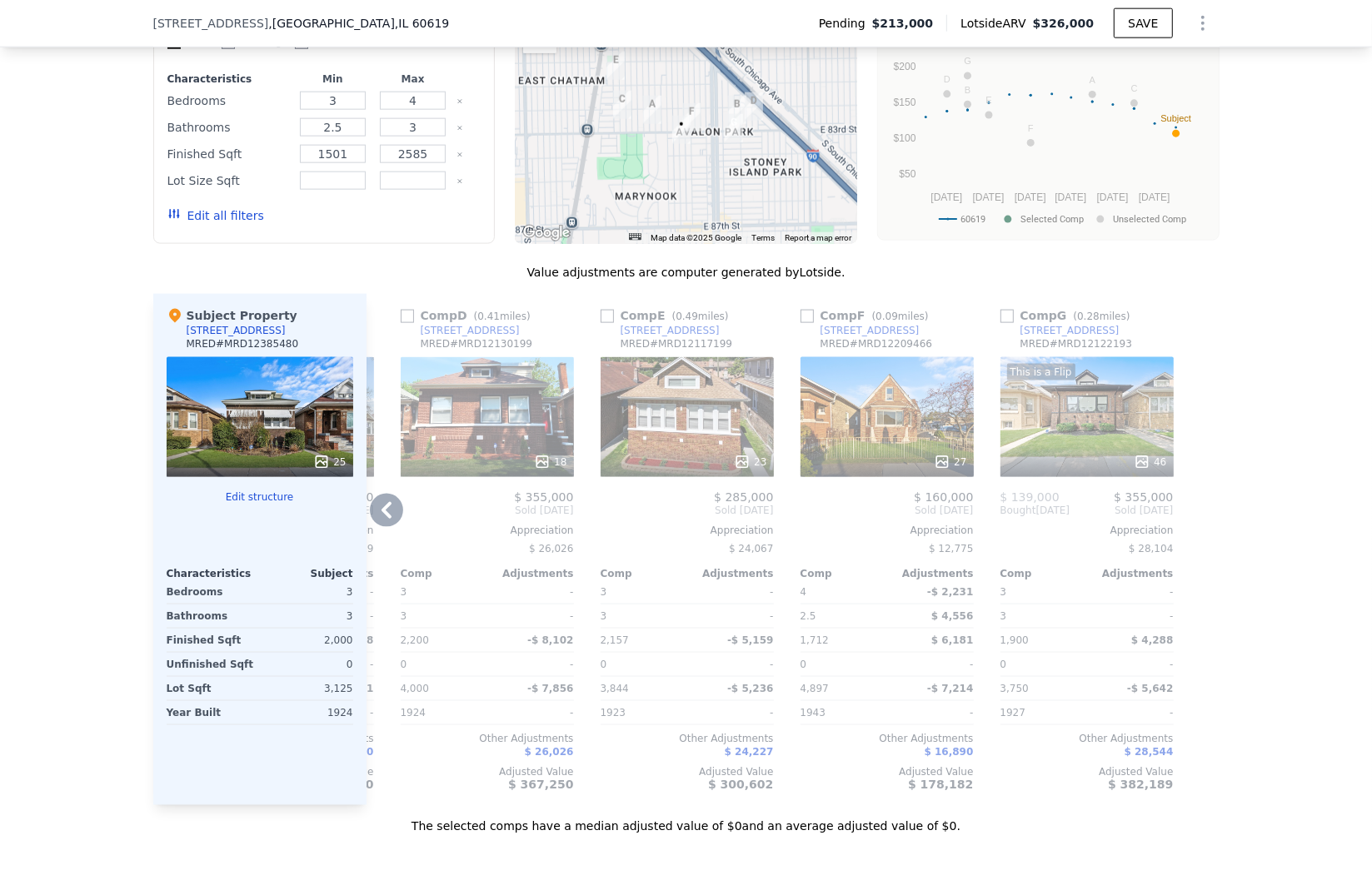
click at [1104, 411] on div "This is a Flip 46" at bounding box center [1087, 416] width 173 height 120
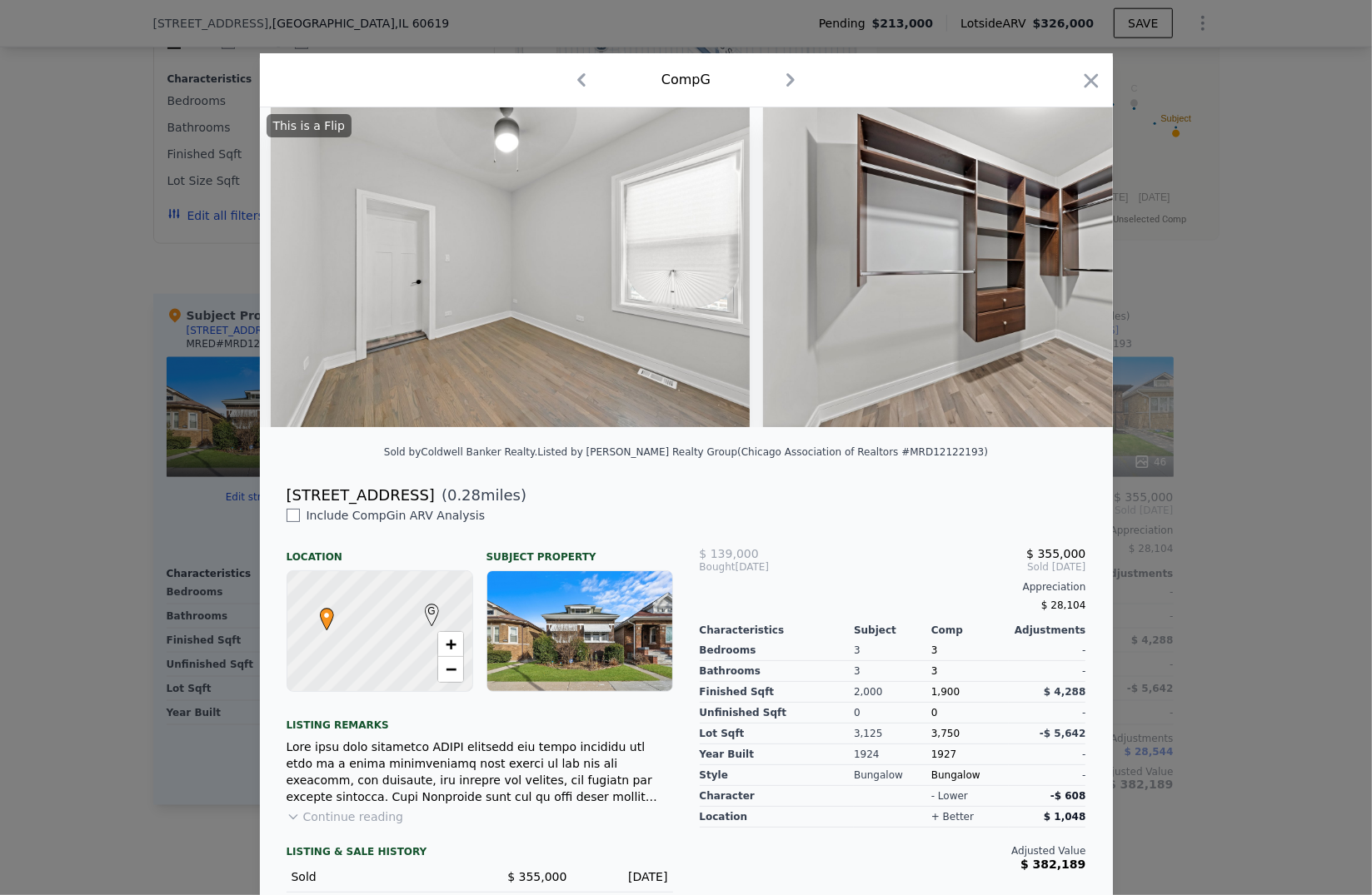
scroll to position [0, 4480]
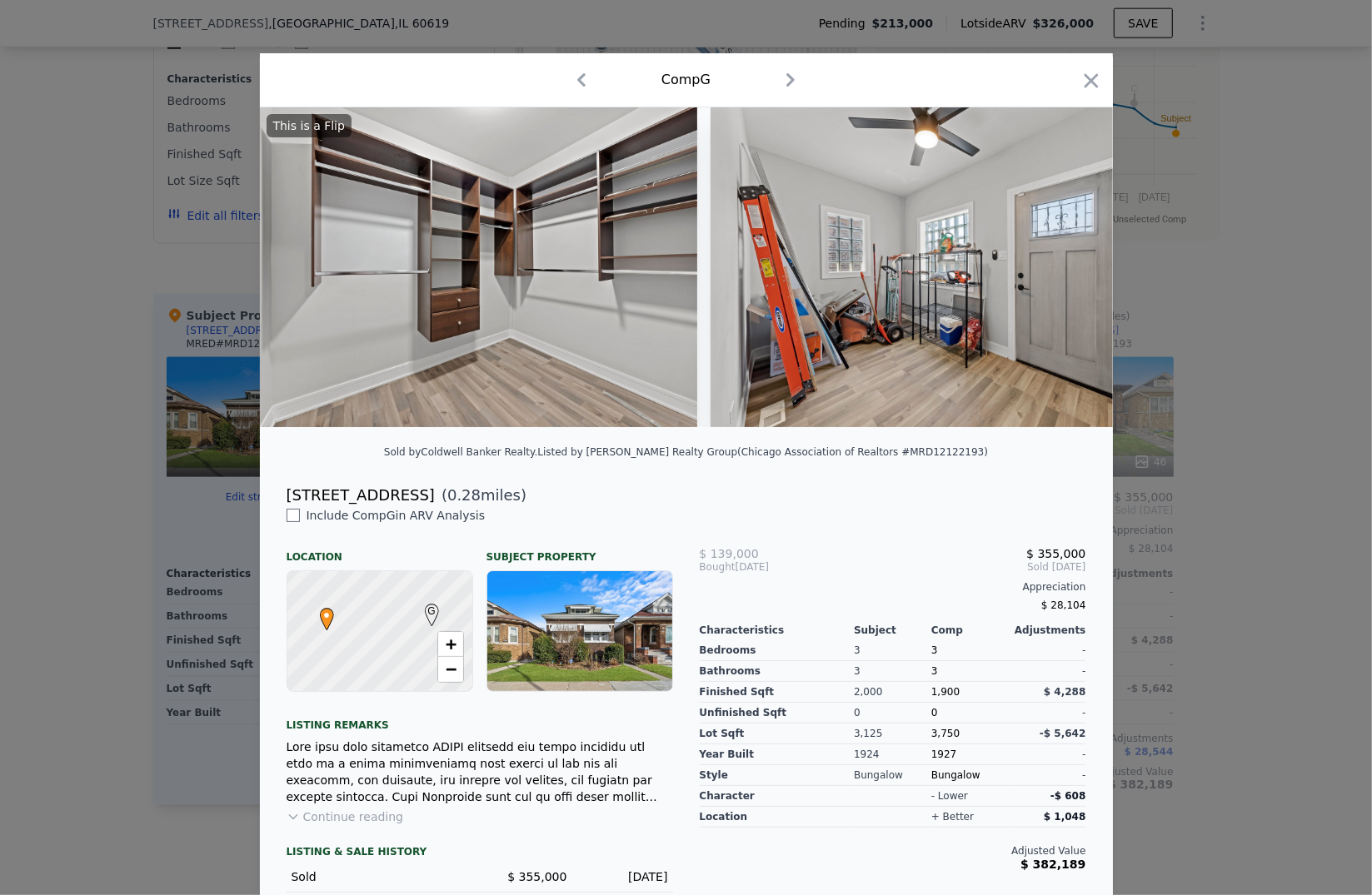
click at [1266, 460] on div at bounding box center [686, 448] width 1372 height 895
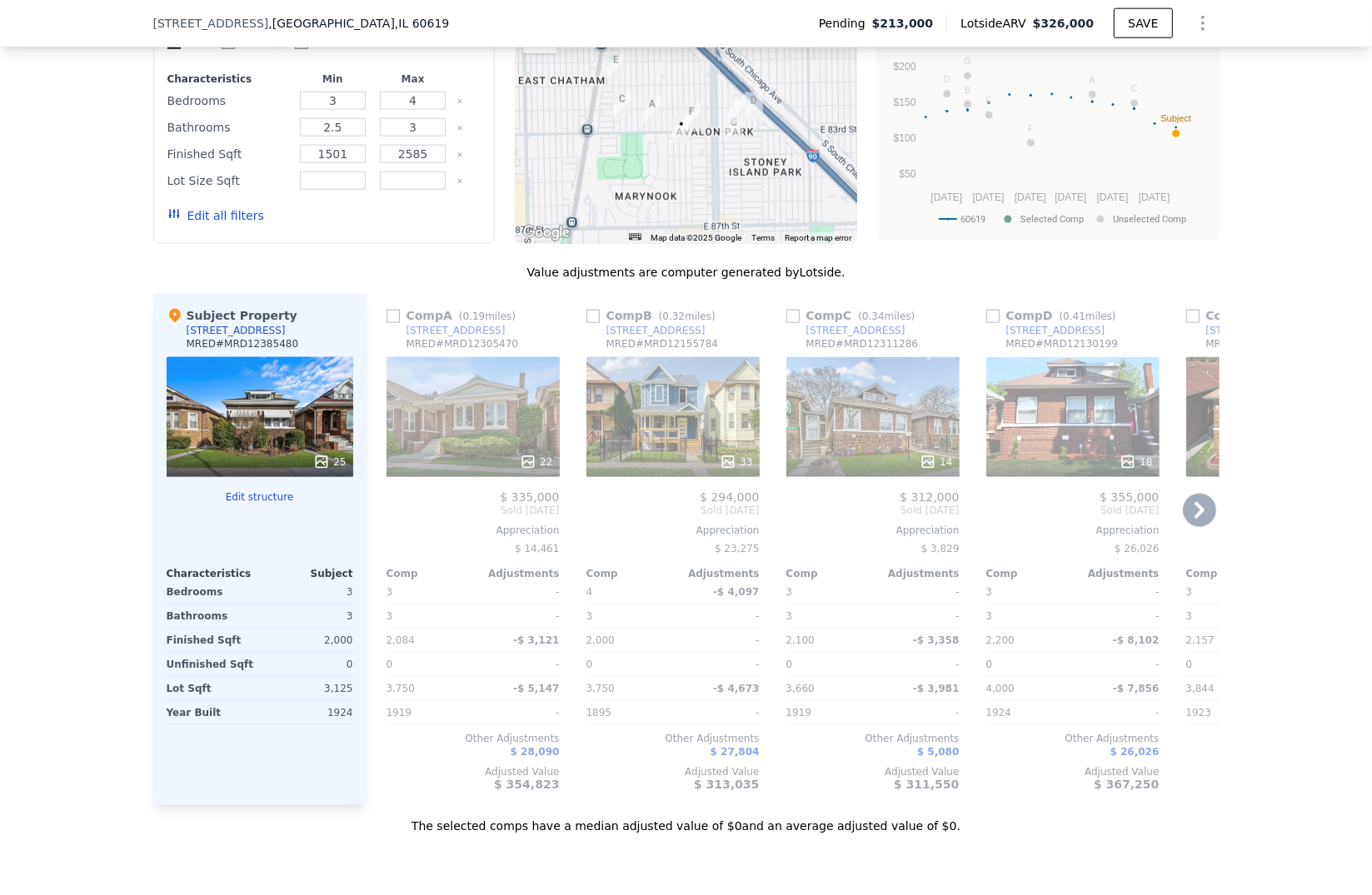
click at [670, 416] on div "33" at bounding box center [673, 416] width 173 height 120
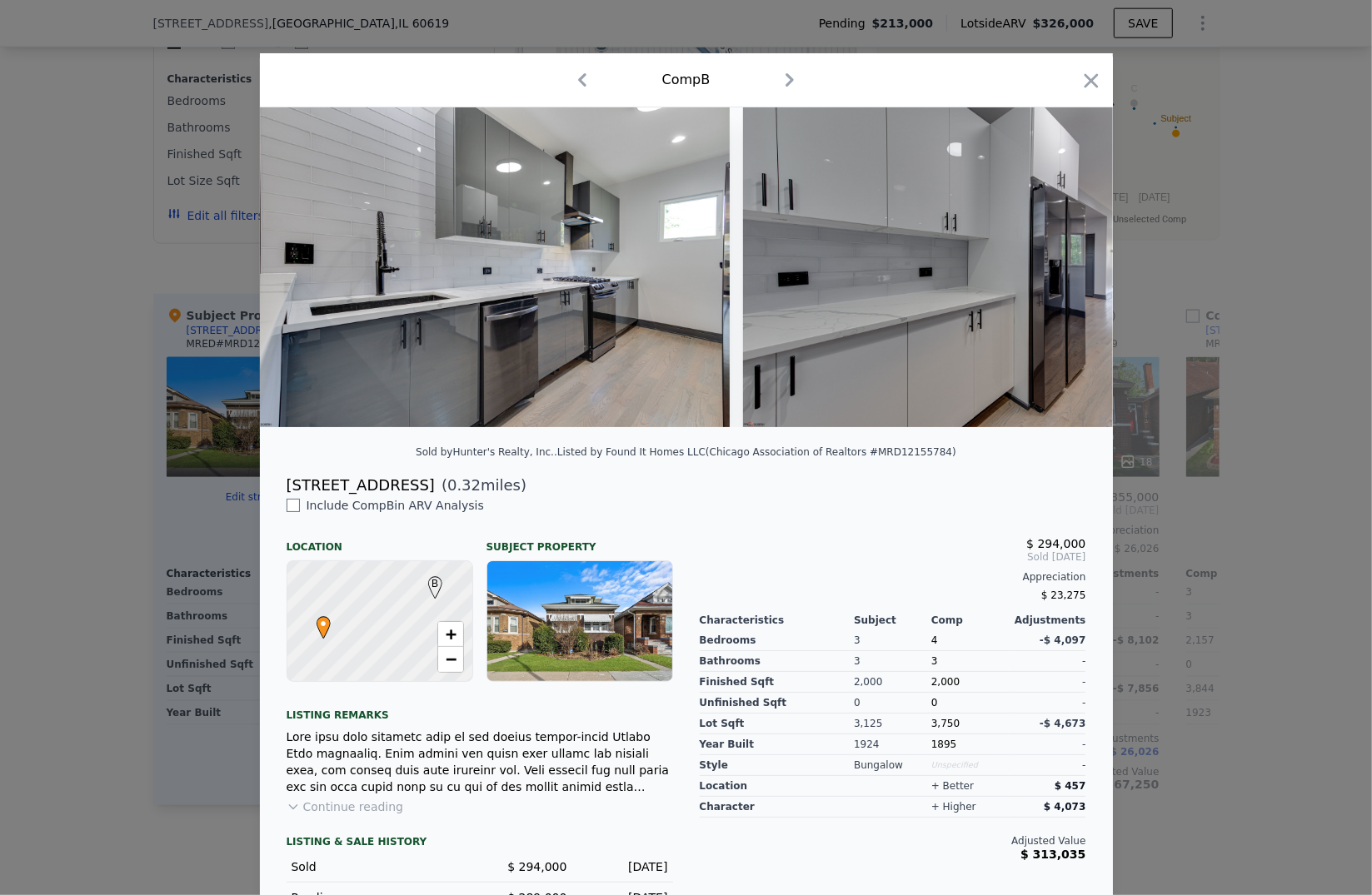
scroll to position [0, 5226]
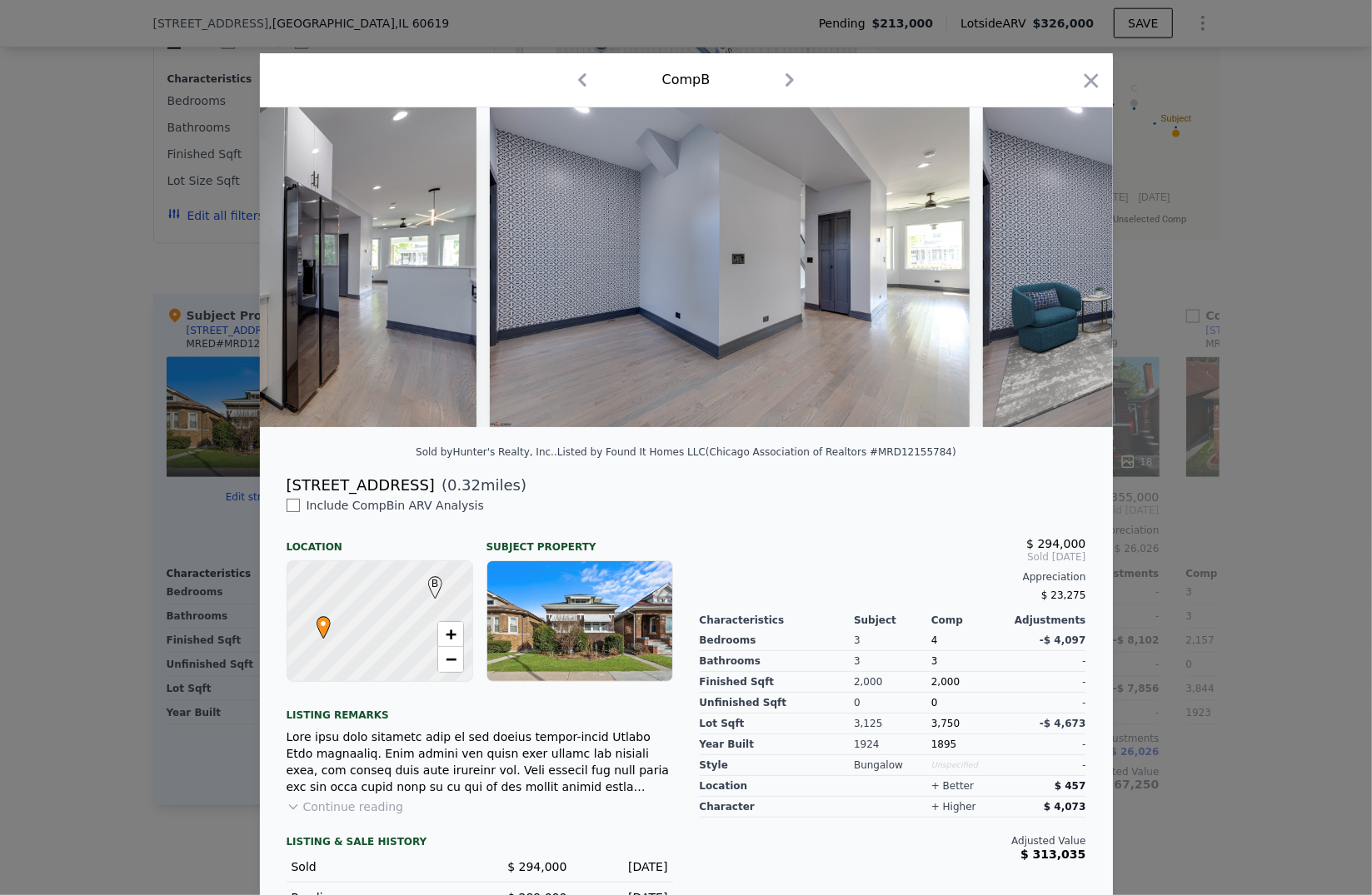
click at [1271, 496] on div at bounding box center [686, 448] width 1372 height 895
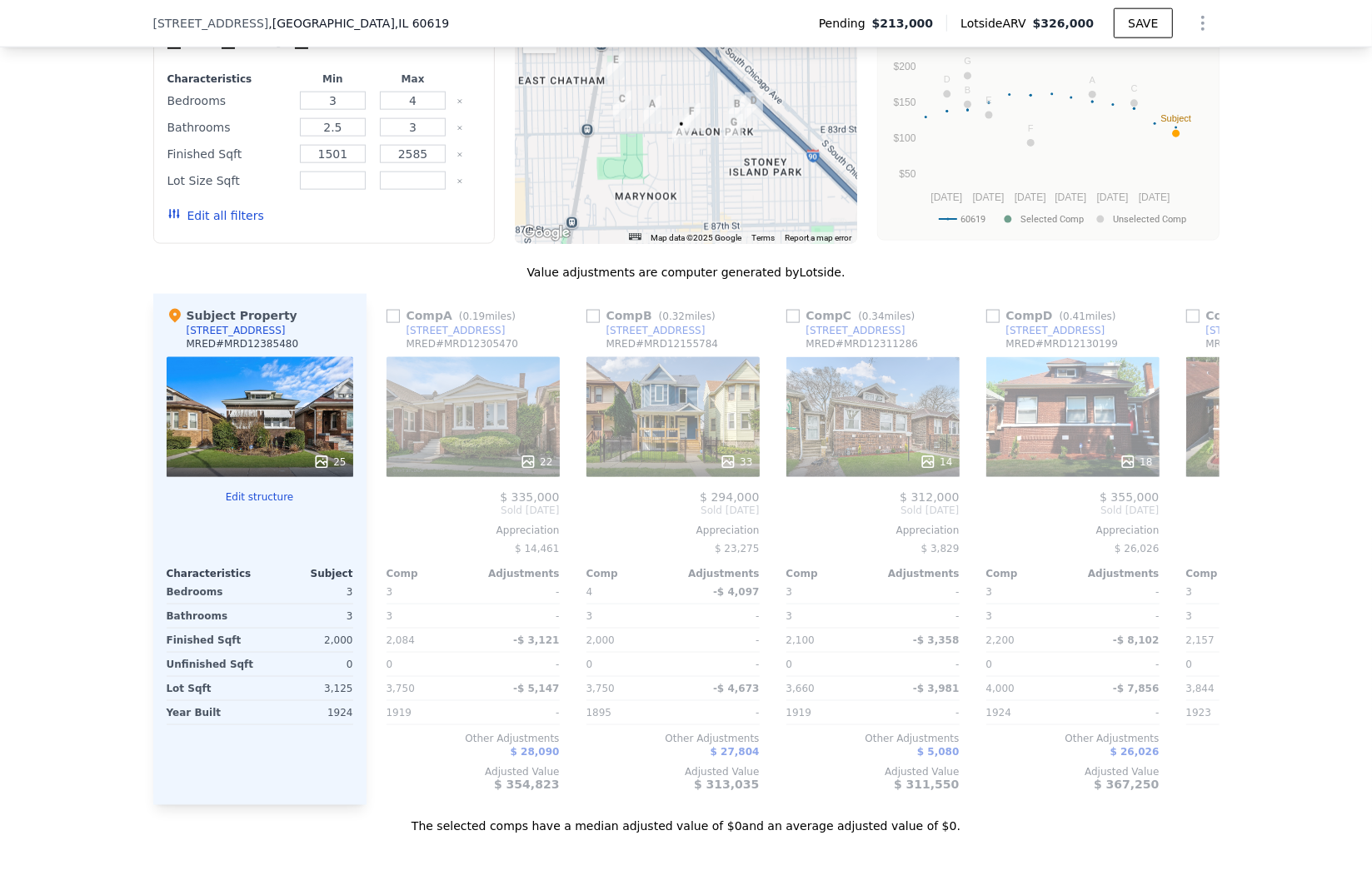
checkbox input "true"
type input "2"
type input "5"
type input "1.5"
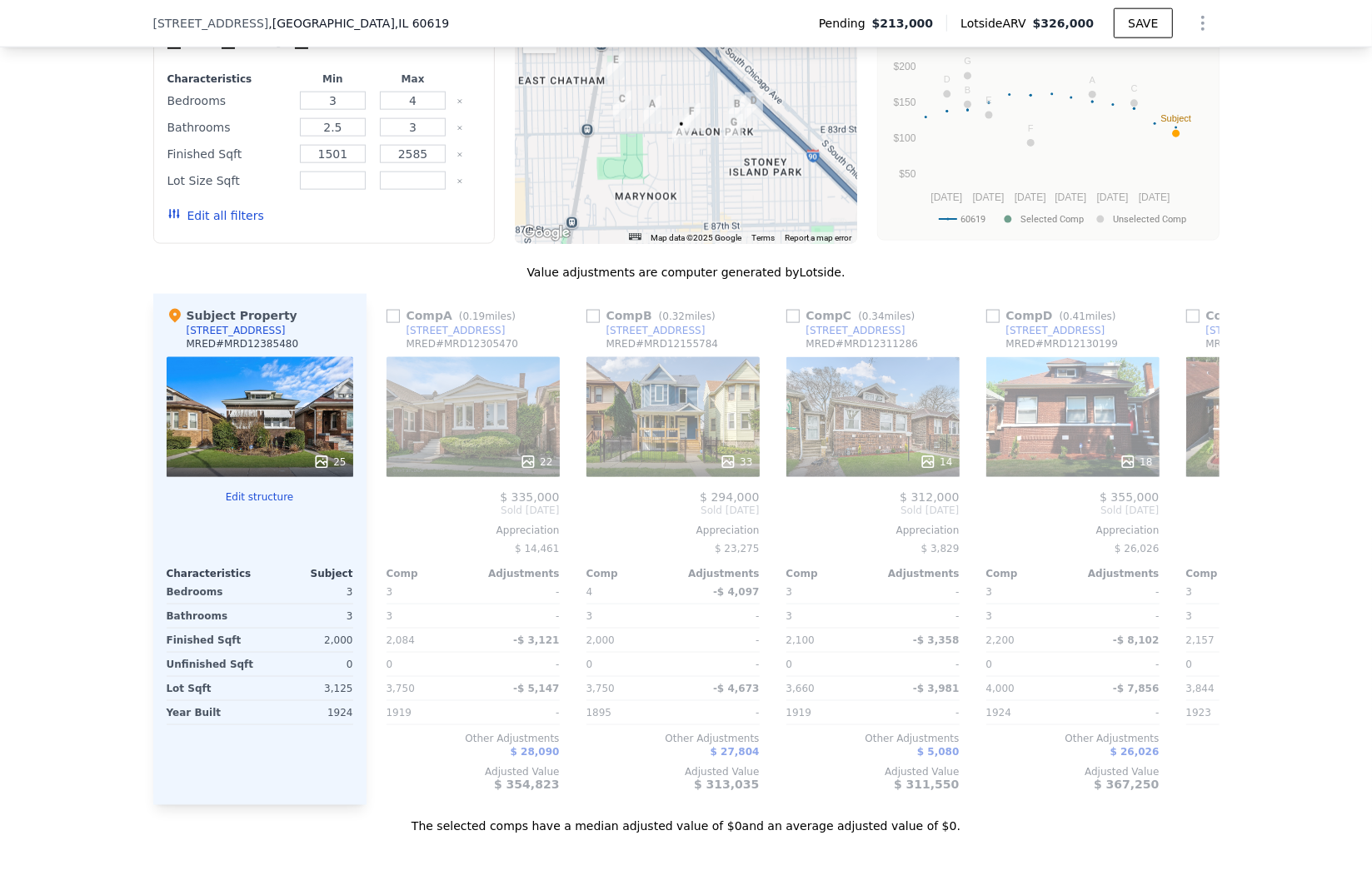
type input "3660"
type input "5400"
checkbox input "true"
